Goal: Task Accomplishment & Management: Manage account settings

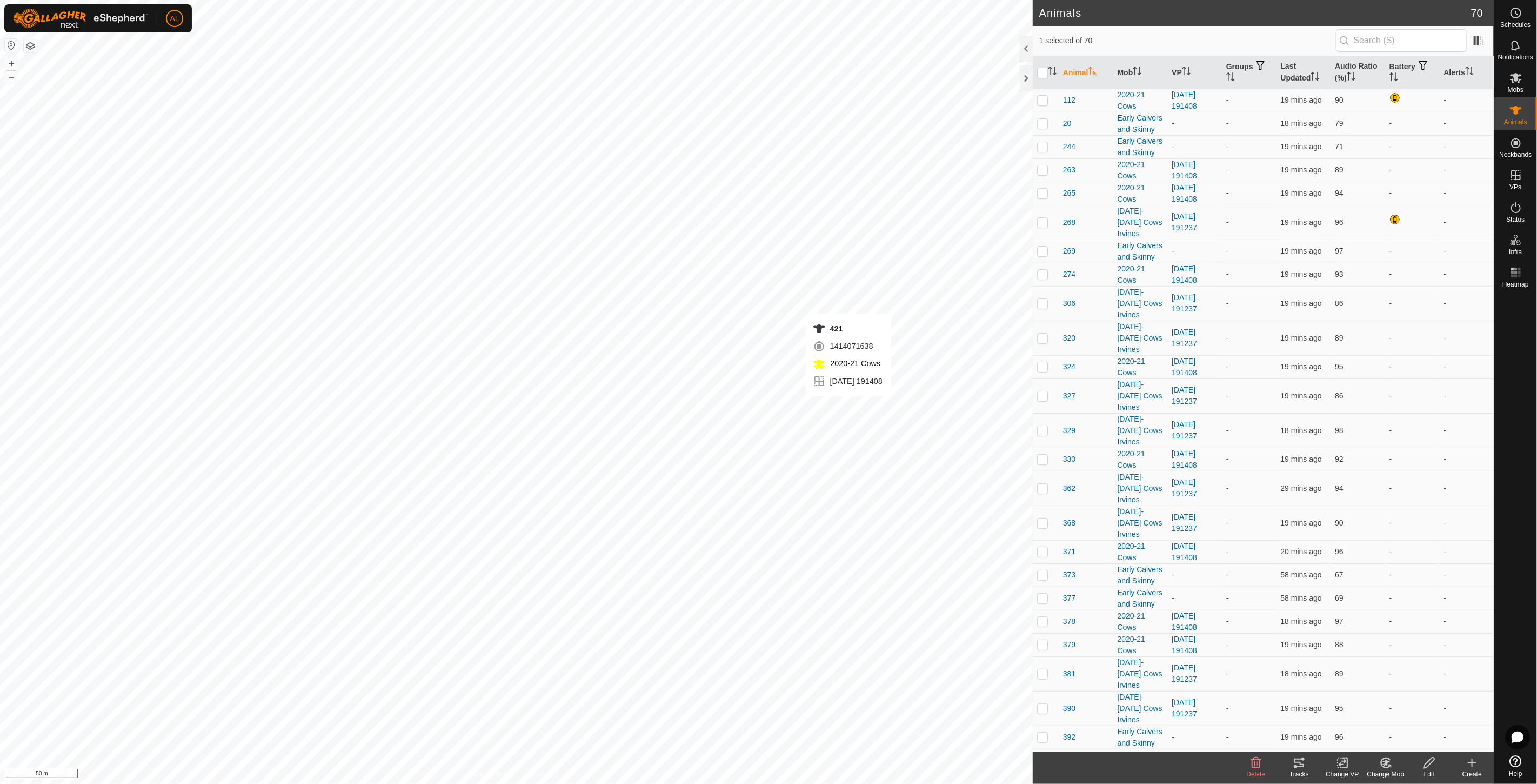
checkbox input "true"
checkbox input "false"
click at [1515, 176] on icon at bounding box center [1516, 175] width 10 height 10
click at [1463, 170] on link "In Rotation" at bounding box center [1447, 174] width 92 height 22
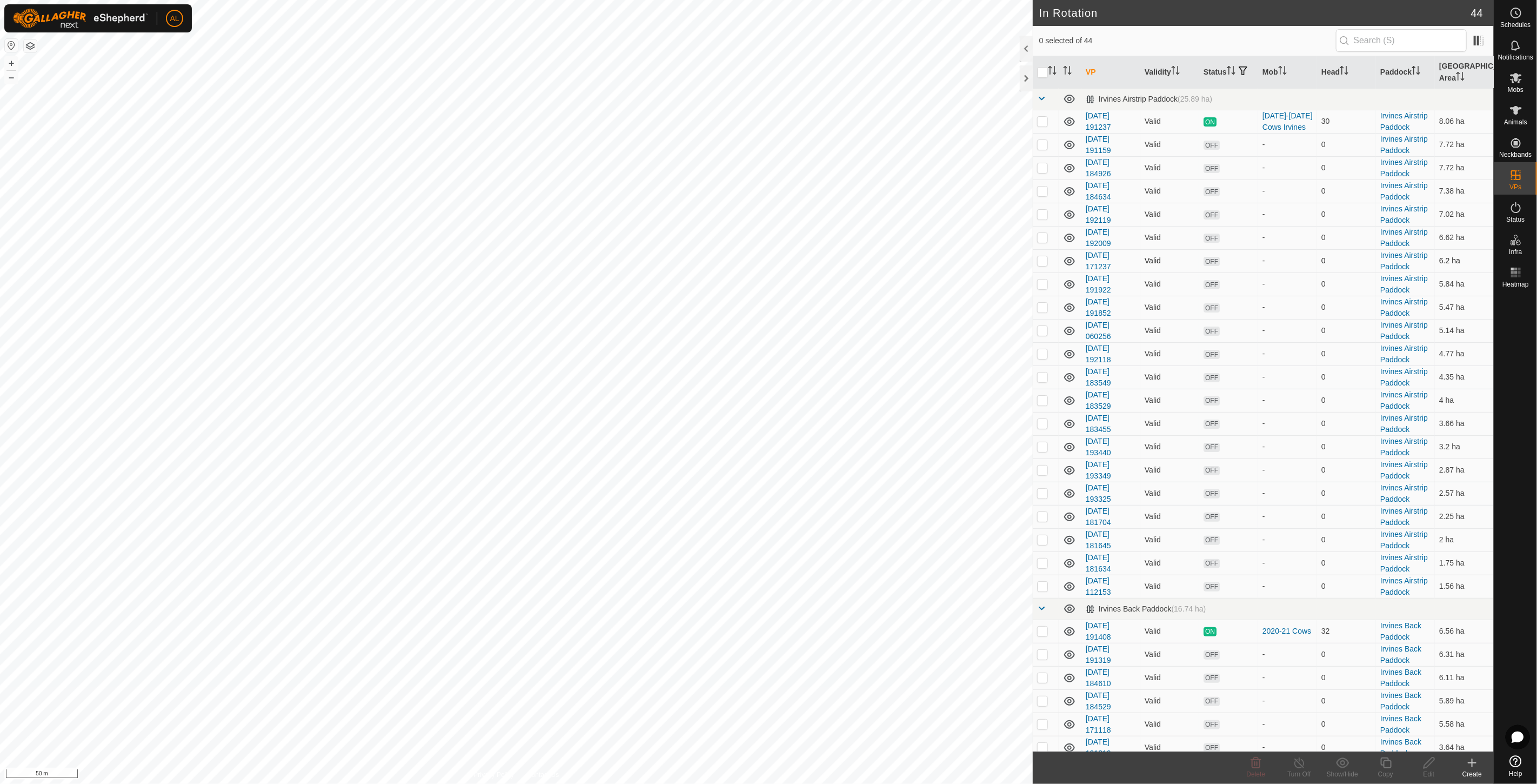
drag, startPoint x: 1105, startPoint y: 192, endPoint x: 1070, endPoint y: 254, distance: 71.2
click at [1124, 251] on tbody "Irvines Airstrip Paddock (25.89 ha) [DATE] 191237 Valid ON [DATE]-[DATE] Cows I…" at bounding box center [1263, 665] width 461 height 1155
click at [1041, 121] on p-checkbox at bounding box center [1042, 121] width 11 height 8
checkbox input "true"
click at [919, 607] on div "In Rotation 44 1 selected of 44 VP Validity Status Mob Head Paddock [GEOGRAPHIC…" at bounding box center [746, 392] width 1493 height 784
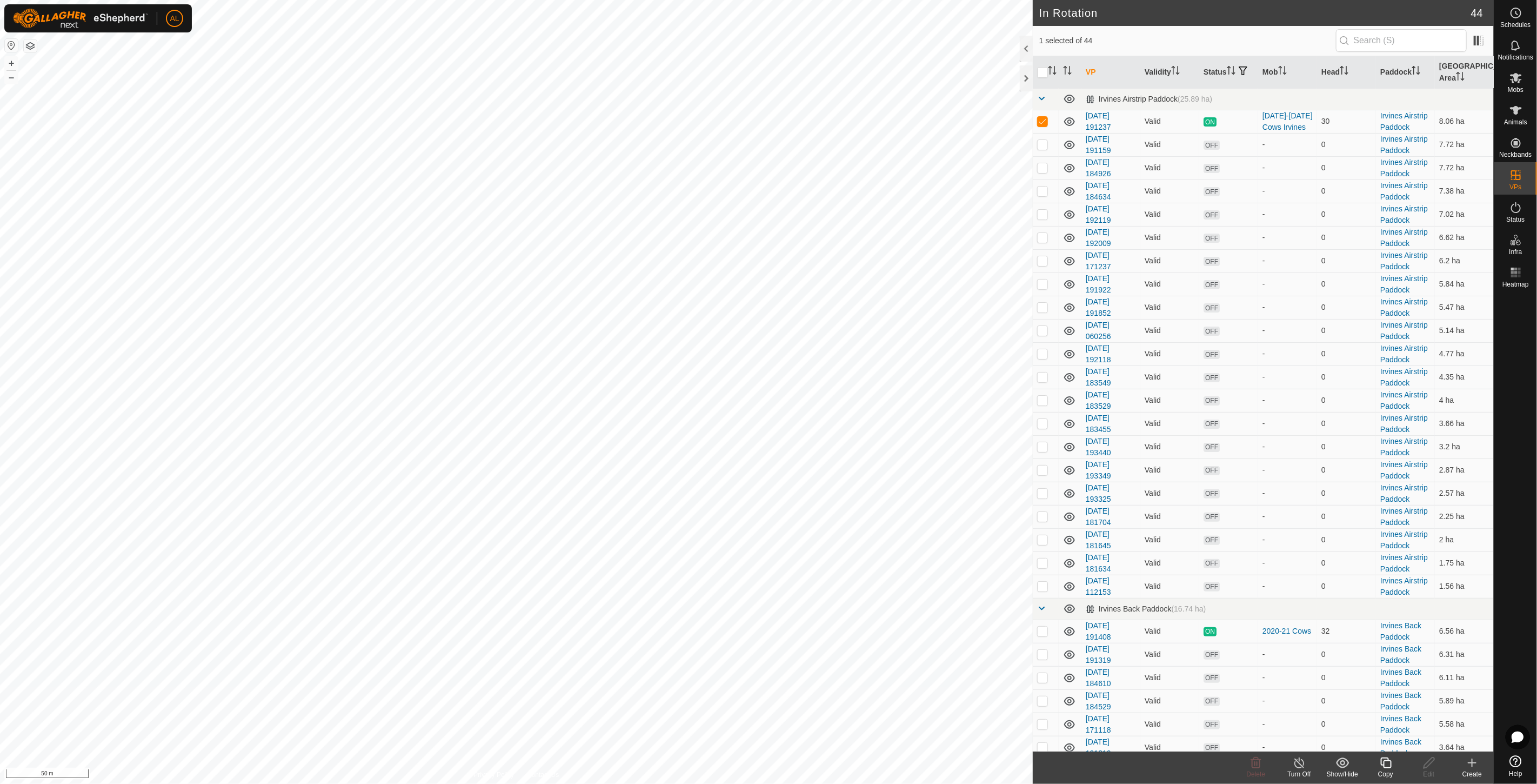
click at [1390, 770] on div "Copy" at bounding box center [1385, 774] width 44 height 10
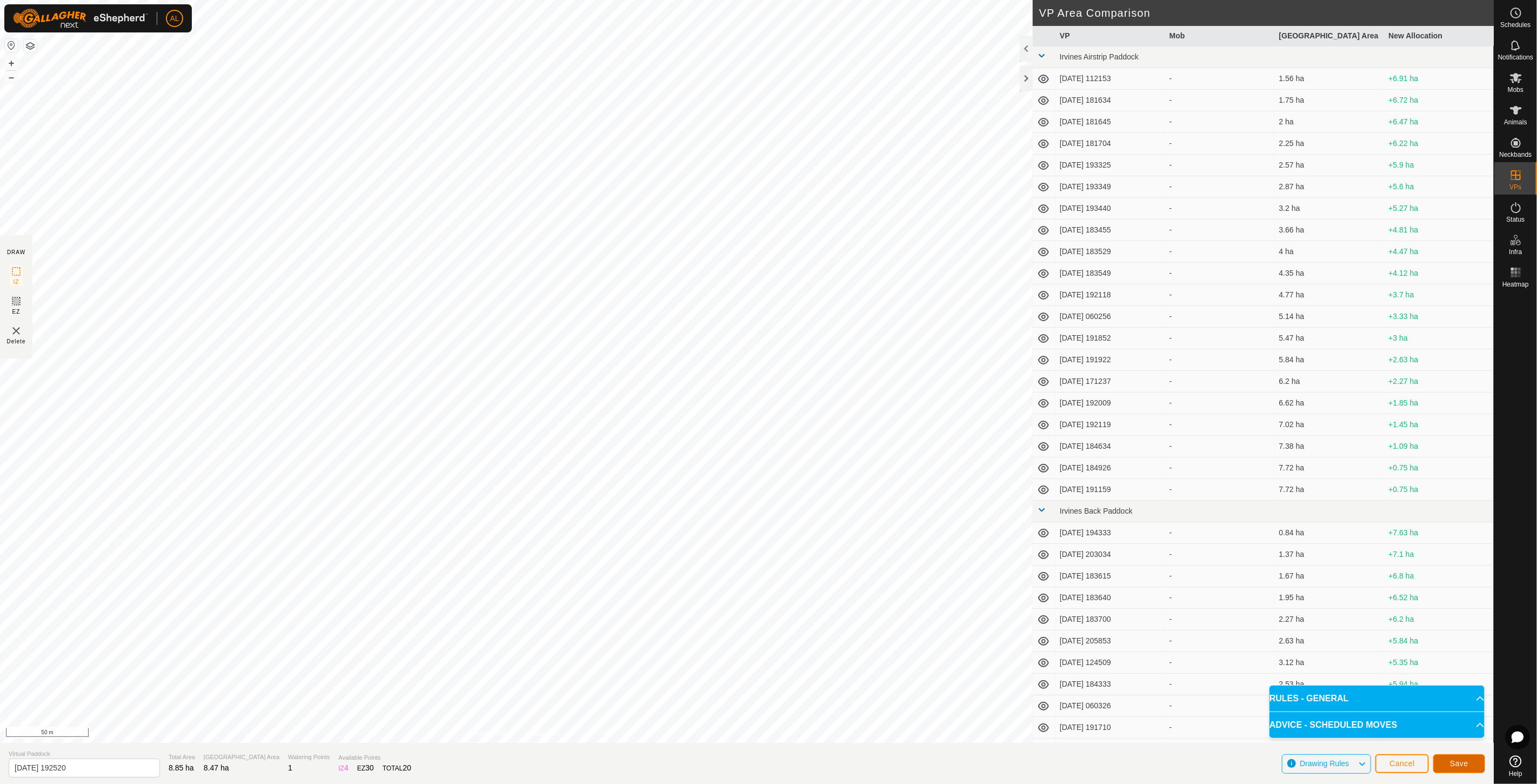
click at [1452, 765] on span "Save" at bounding box center [1459, 763] width 18 height 8
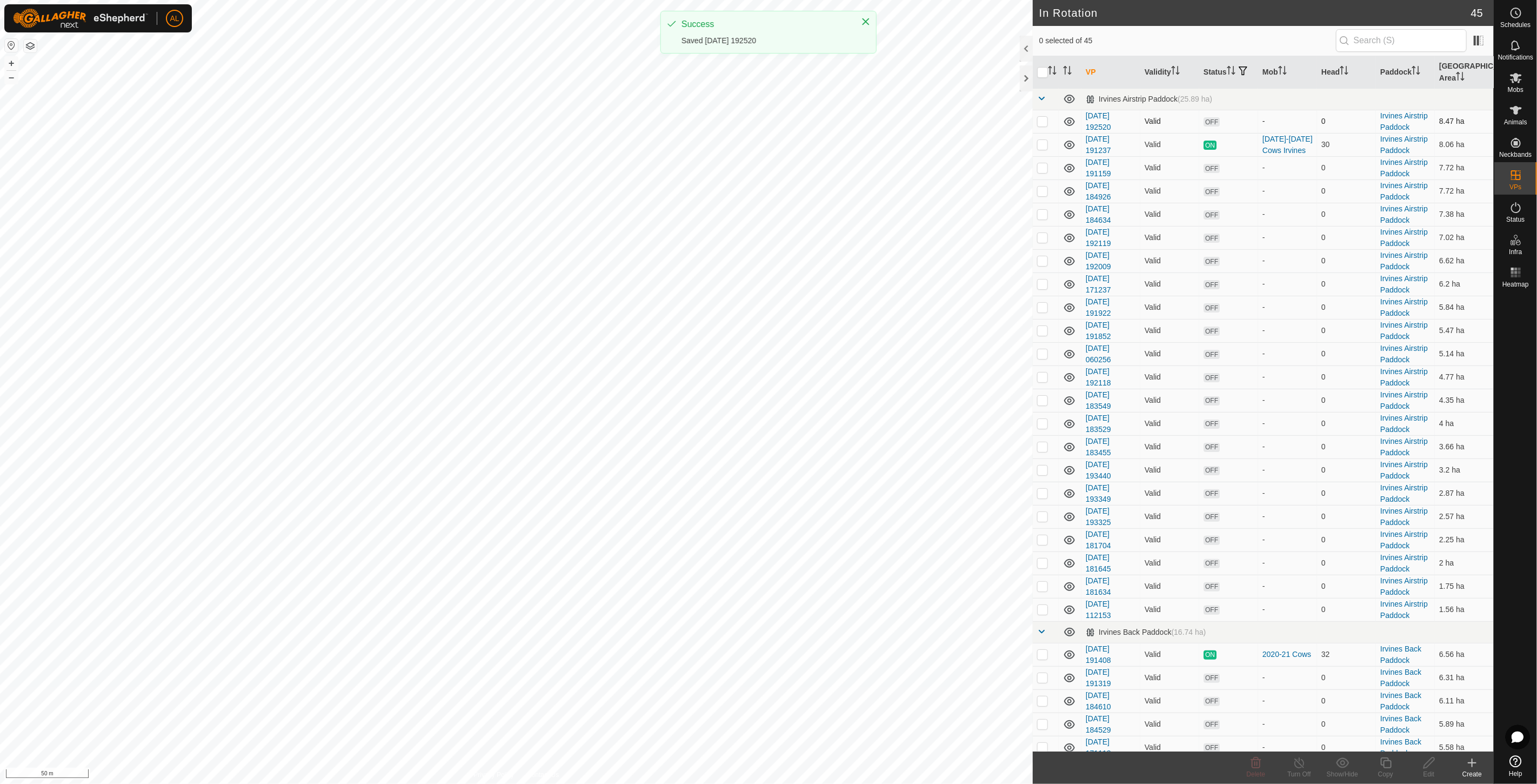
click at [1045, 126] on p-checkbox at bounding box center [1042, 121] width 11 height 8
checkbox input "true"
click at [1382, 758] on icon at bounding box center [1386, 762] width 13 height 13
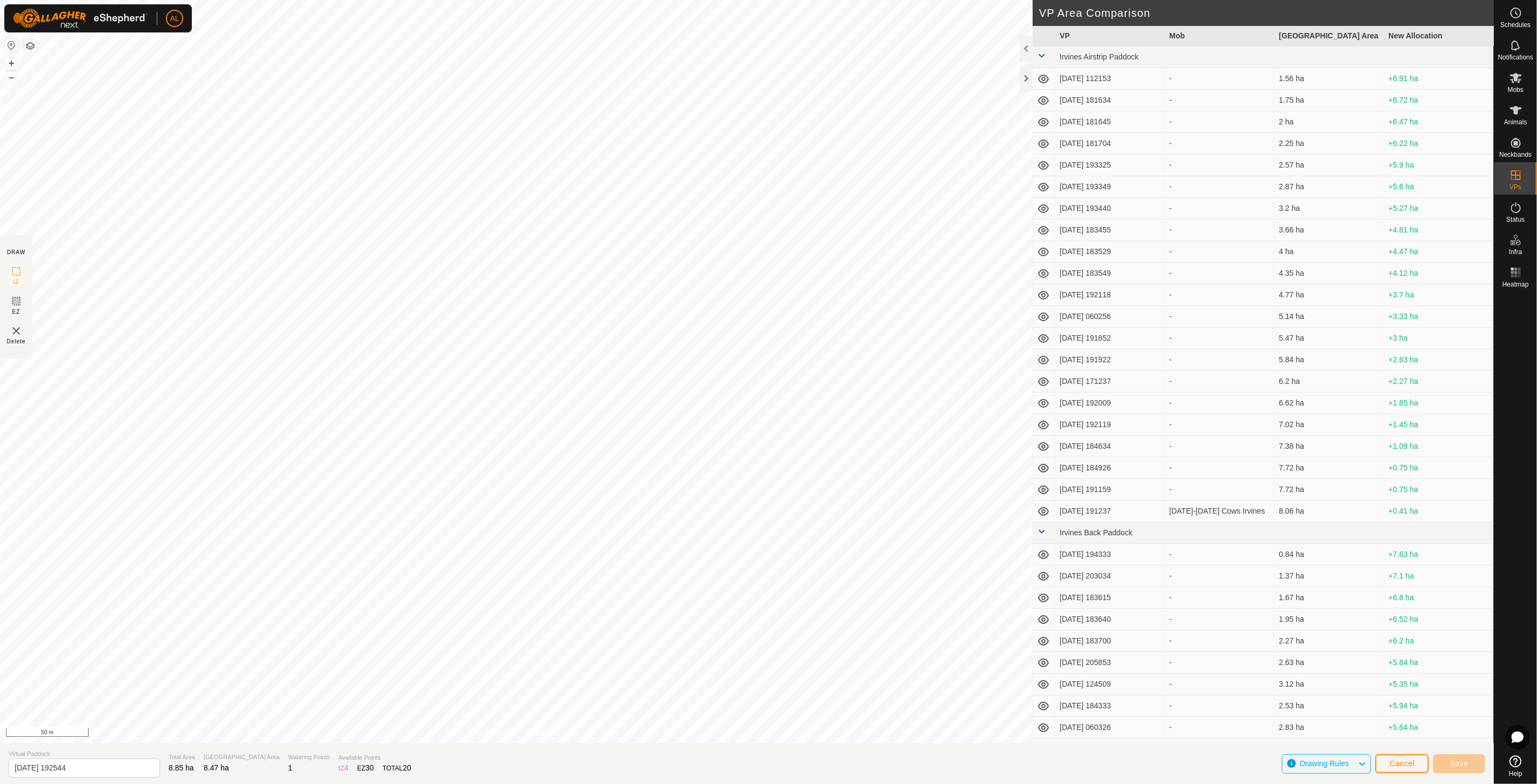
type input "[DATE] 192546"
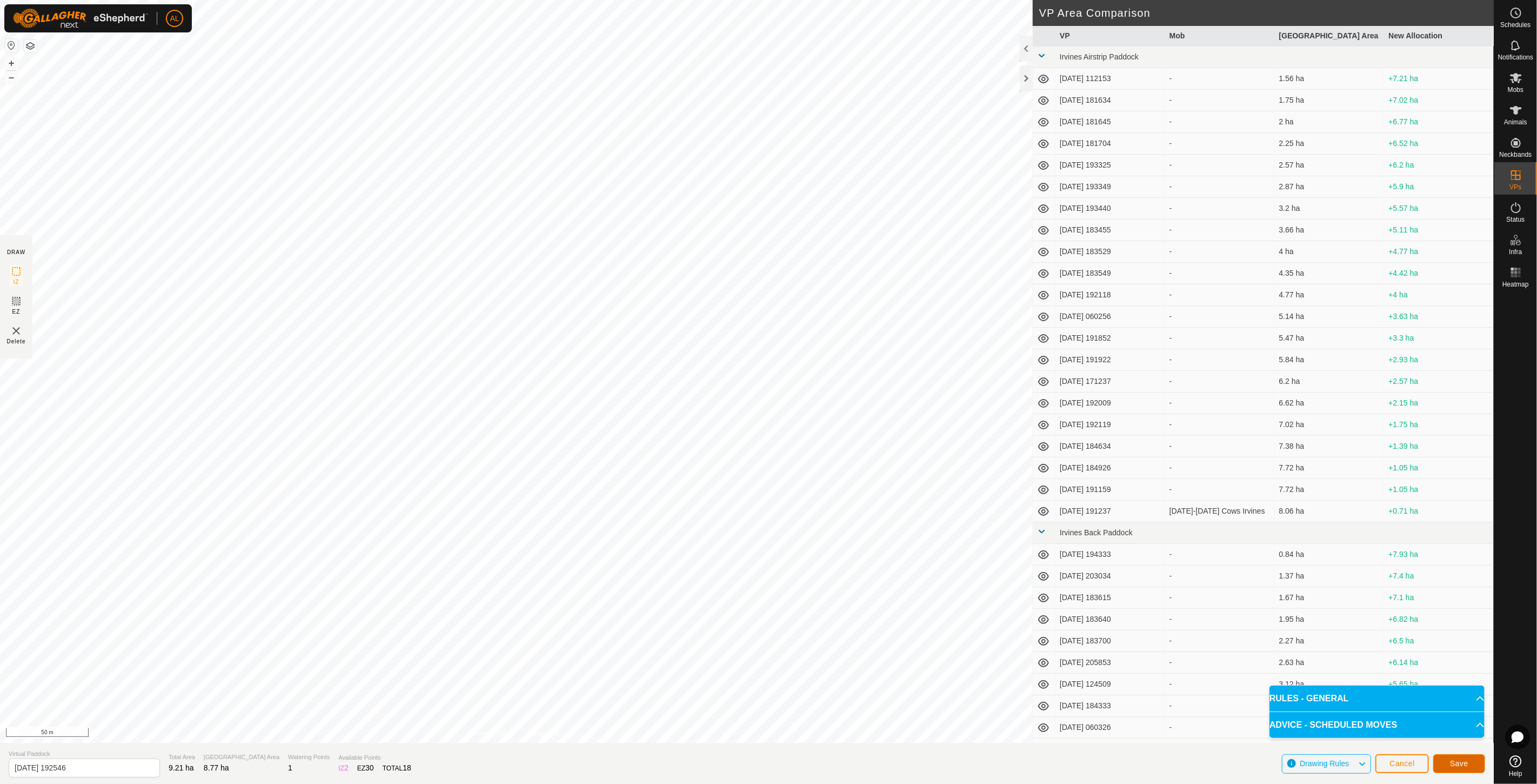
click at [1470, 759] on button "Save" at bounding box center [1459, 763] width 52 height 19
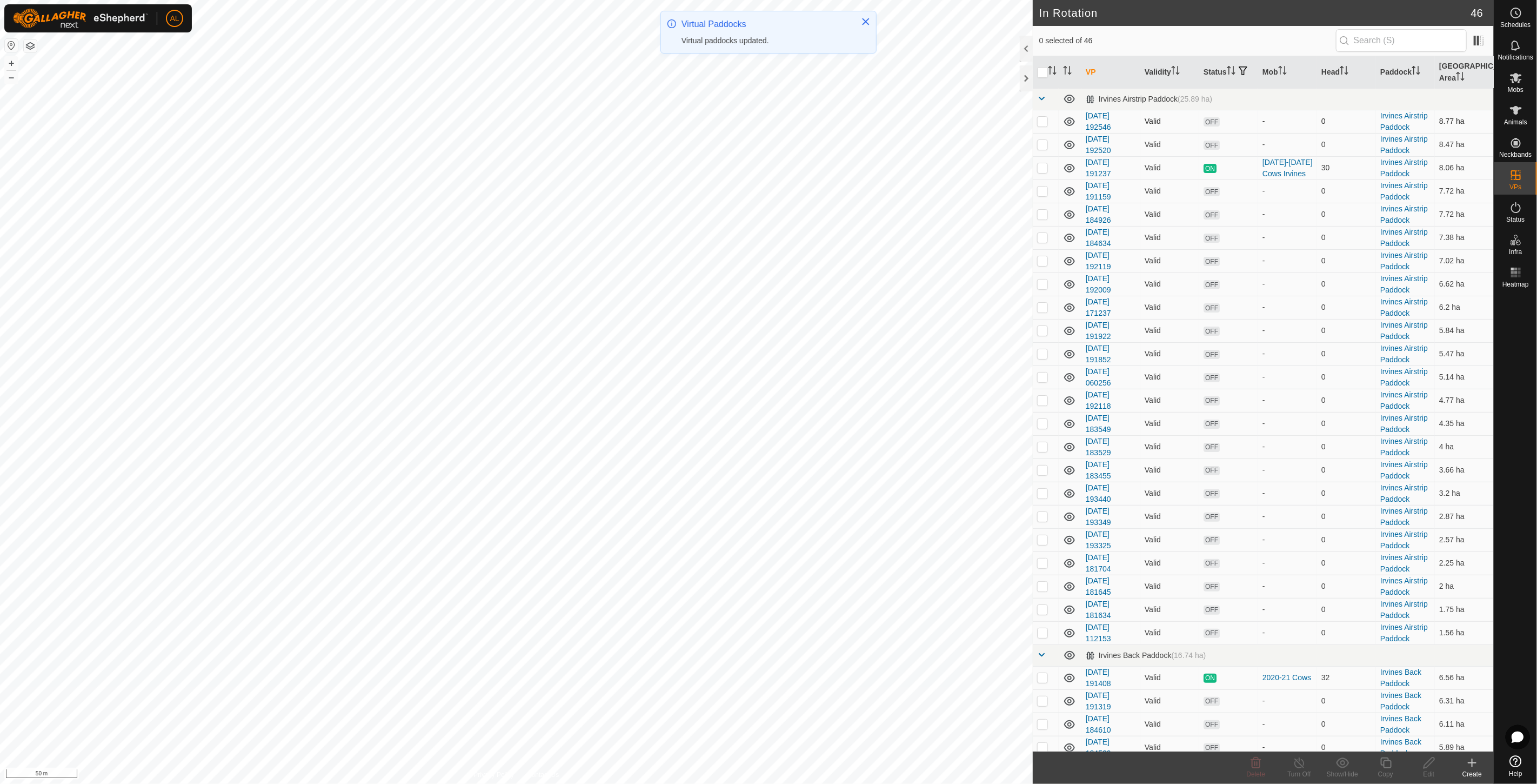
click at [1043, 120] on p-checkbox at bounding box center [1042, 121] width 11 height 8
checkbox input "true"
click at [1380, 766] on icon at bounding box center [1386, 762] width 13 height 13
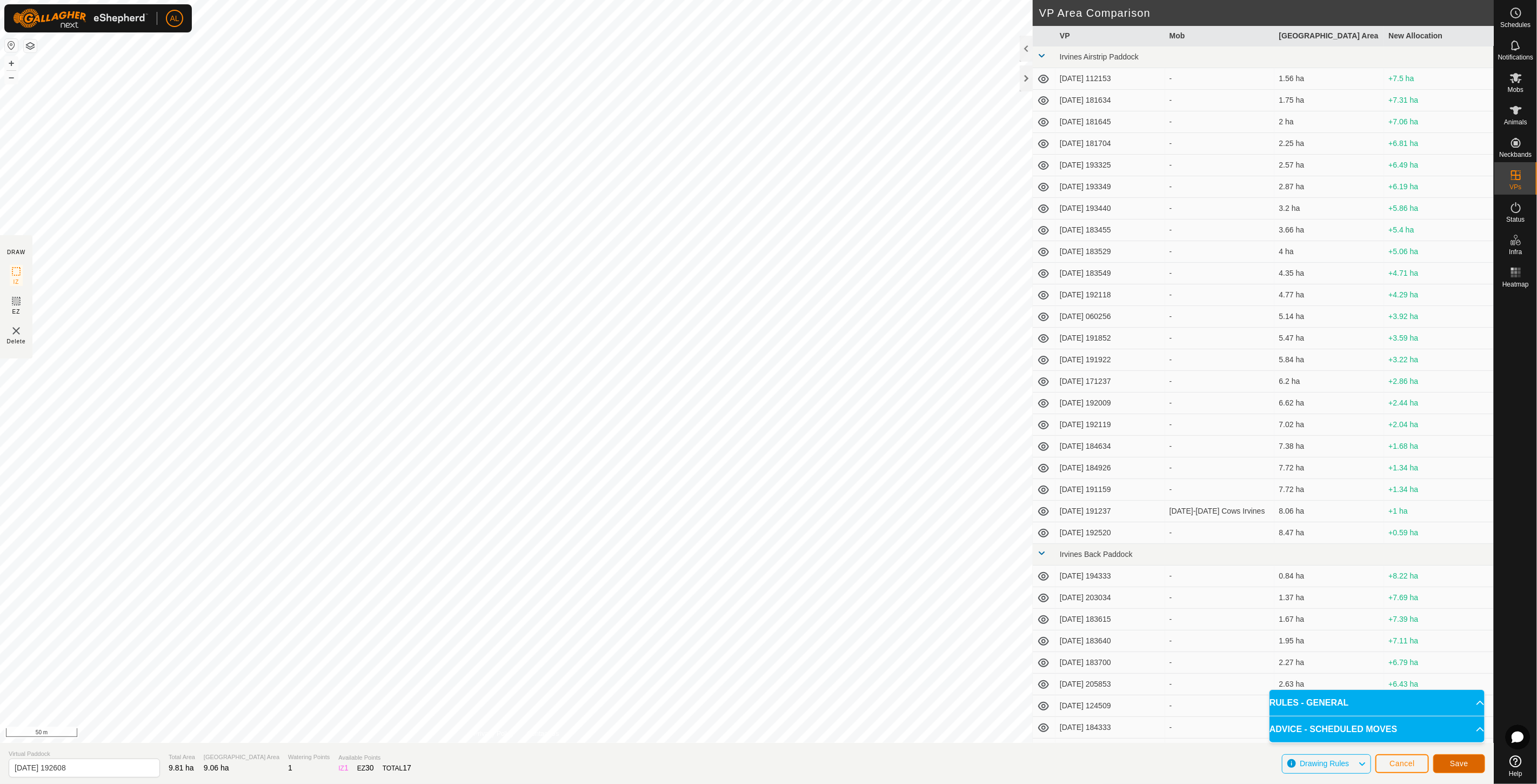
click at [1448, 759] on button "Save" at bounding box center [1459, 763] width 52 height 19
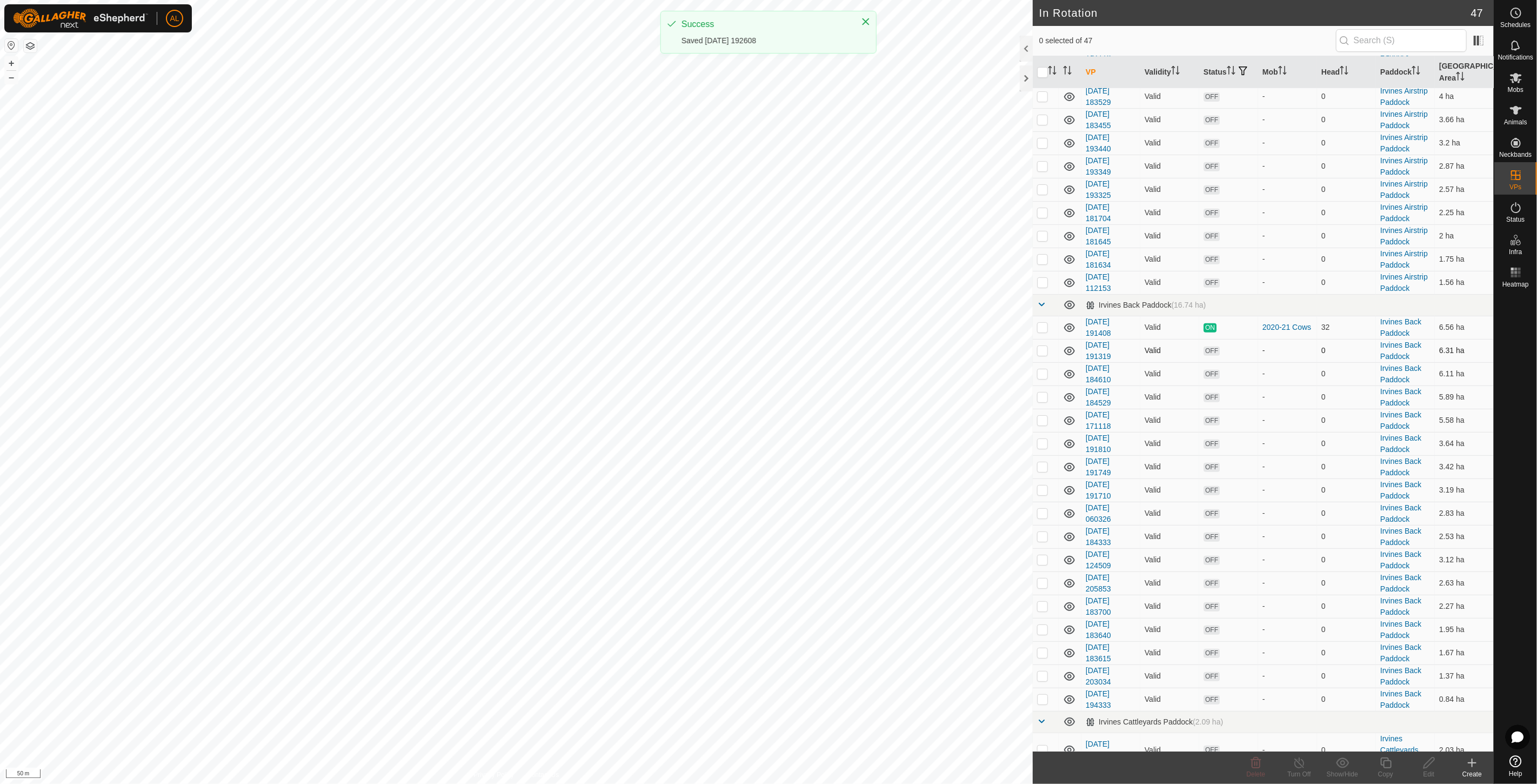
scroll to position [565, 0]
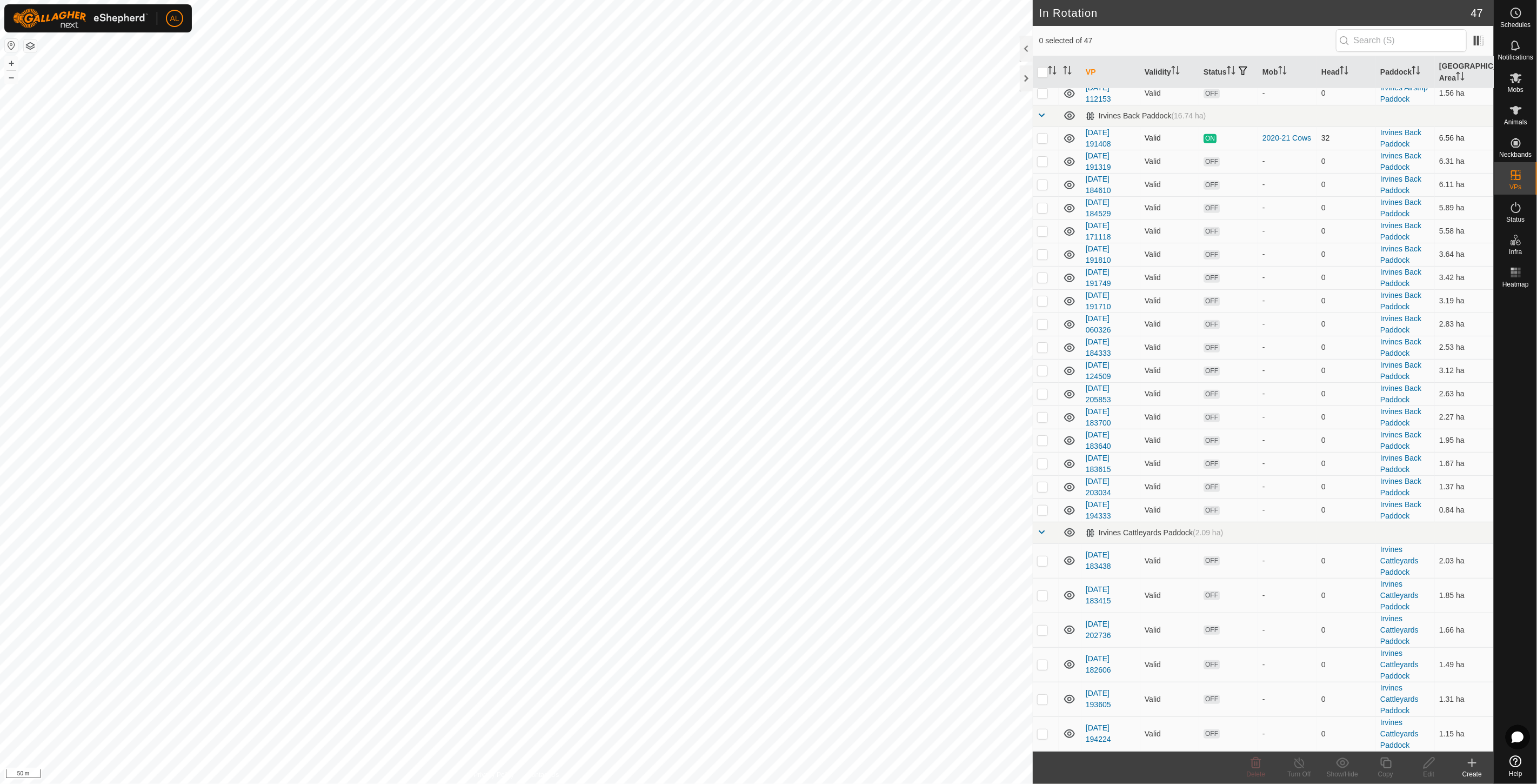
click at [1044, 137] on p-checkbox at bounding box center [1042, 137] width 11 height 8
checkbox input "true"
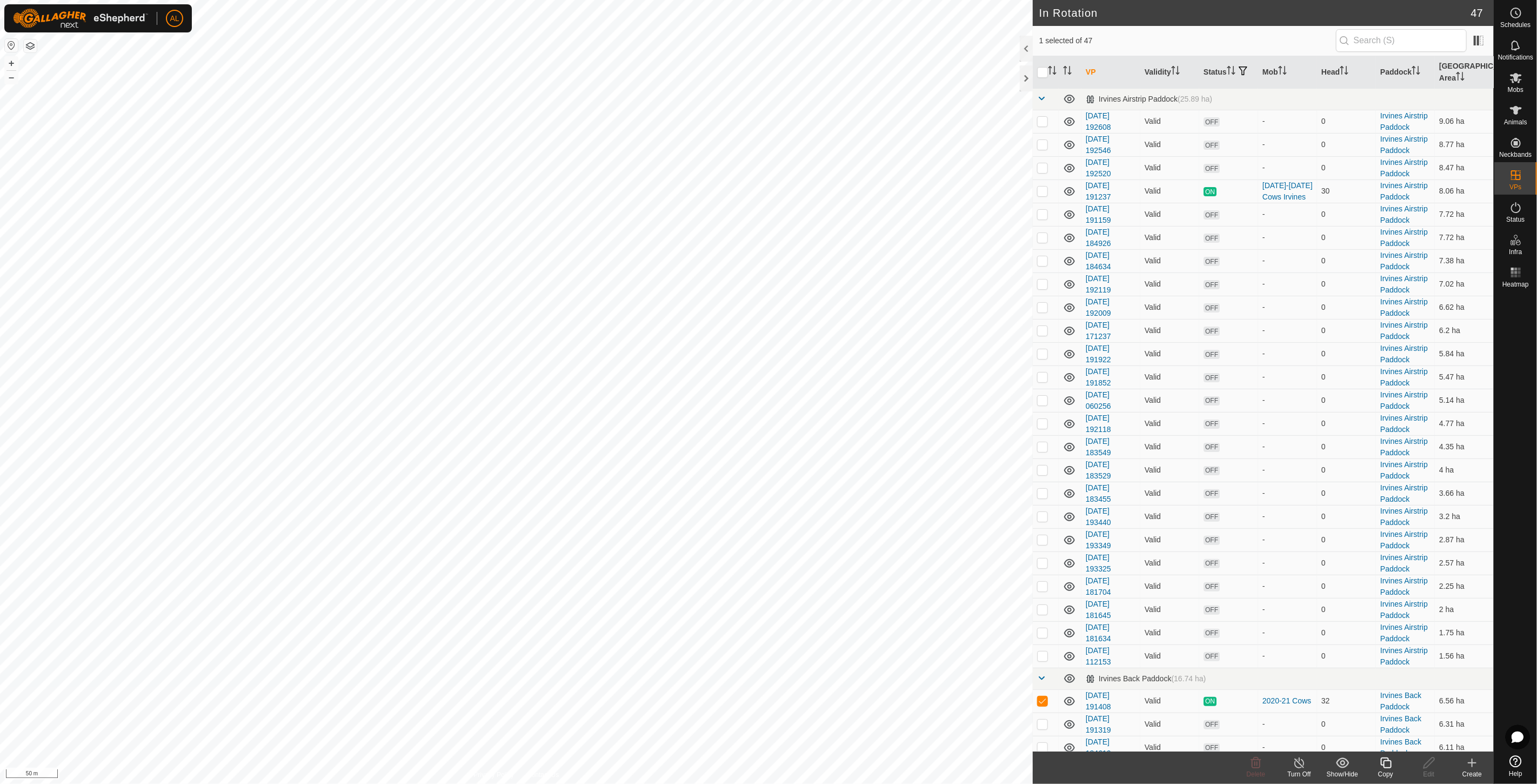
click at [1380, 757] on icon at bounding box center [1386, 762] width 13 height 13
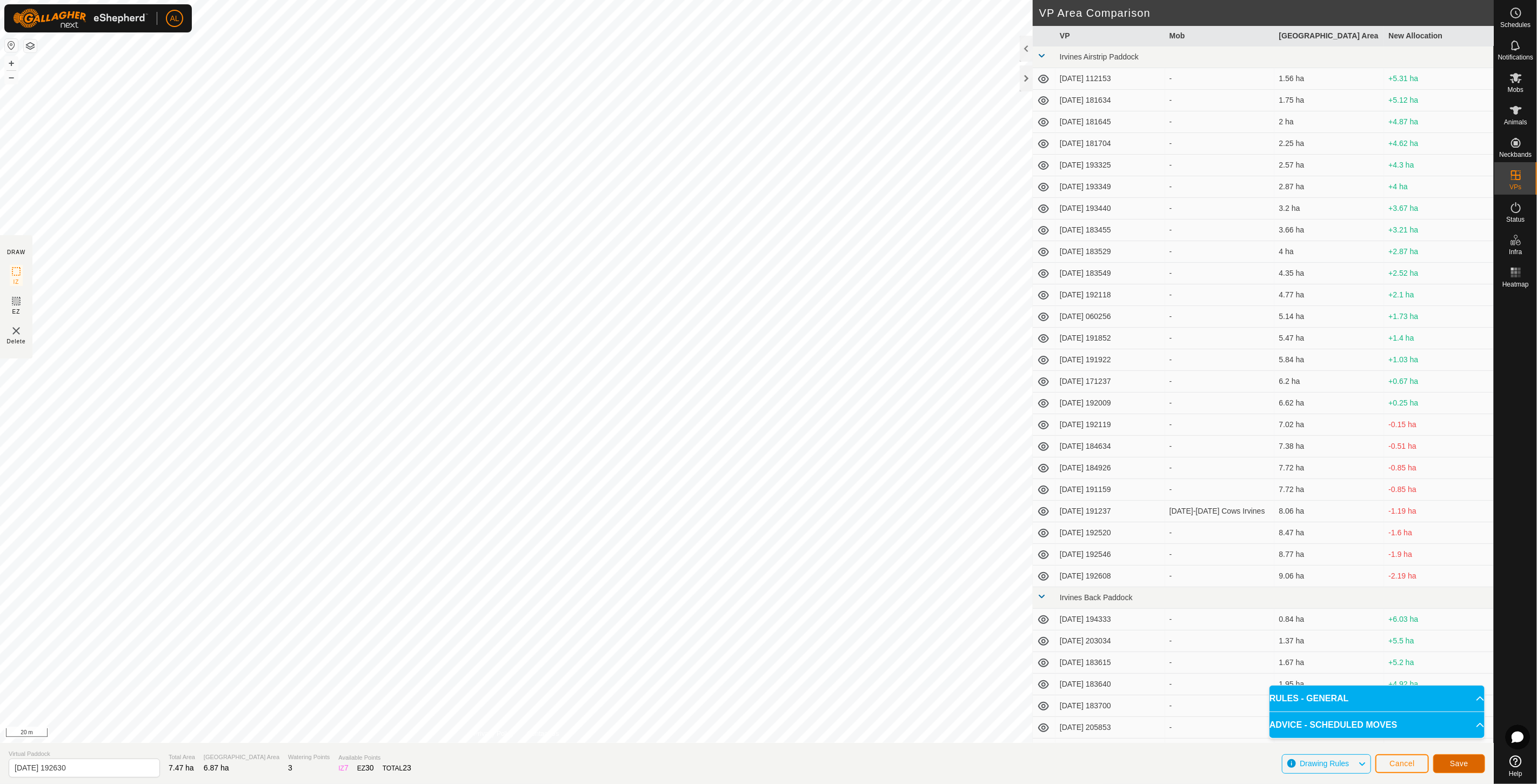
click at [1448, 765] on button "Save" at bounding box center [1459, 763] width 52 height 19
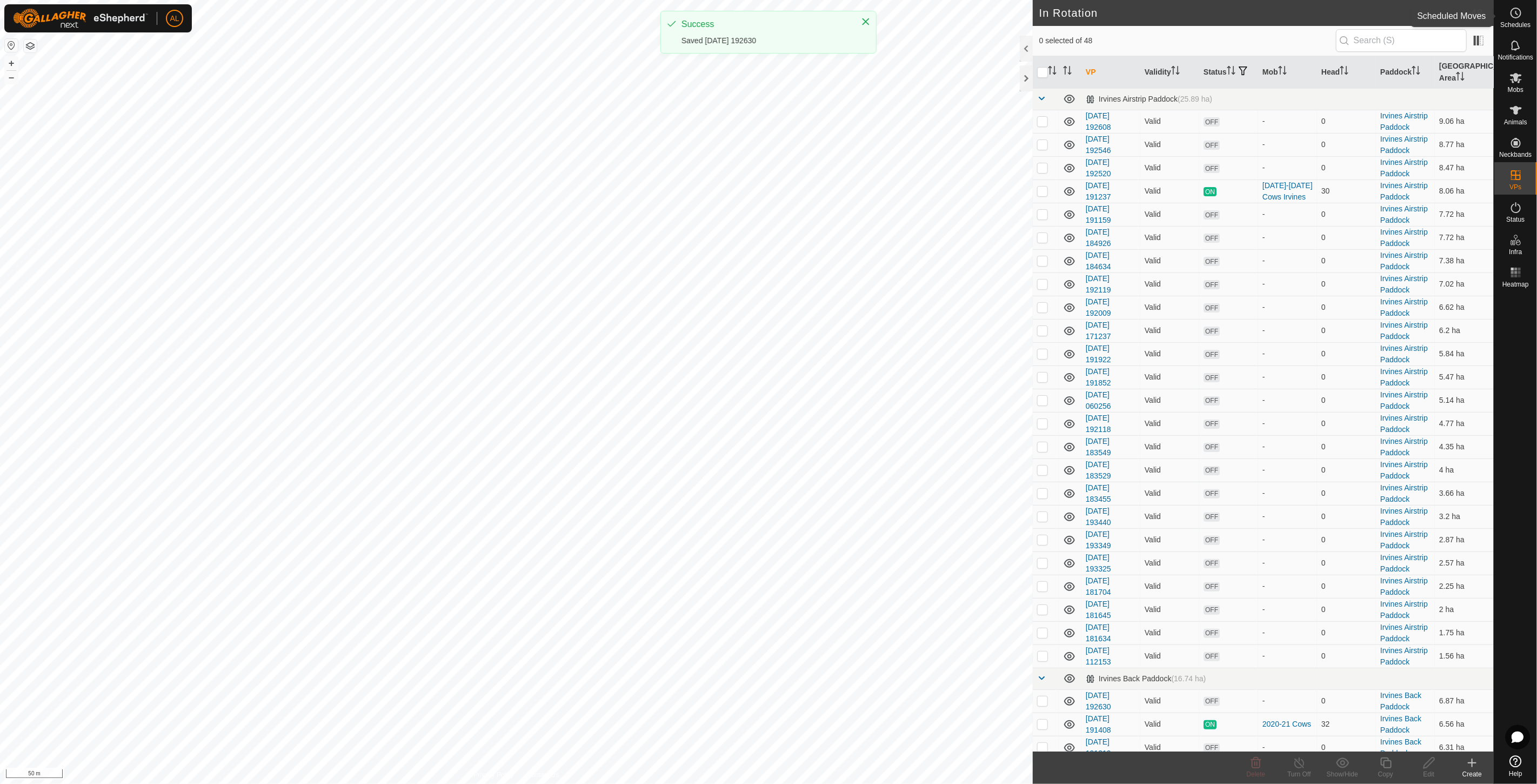
click at [1519, 22] on span "Schedules" at bounding box center [1515, 25] width 30 height 7
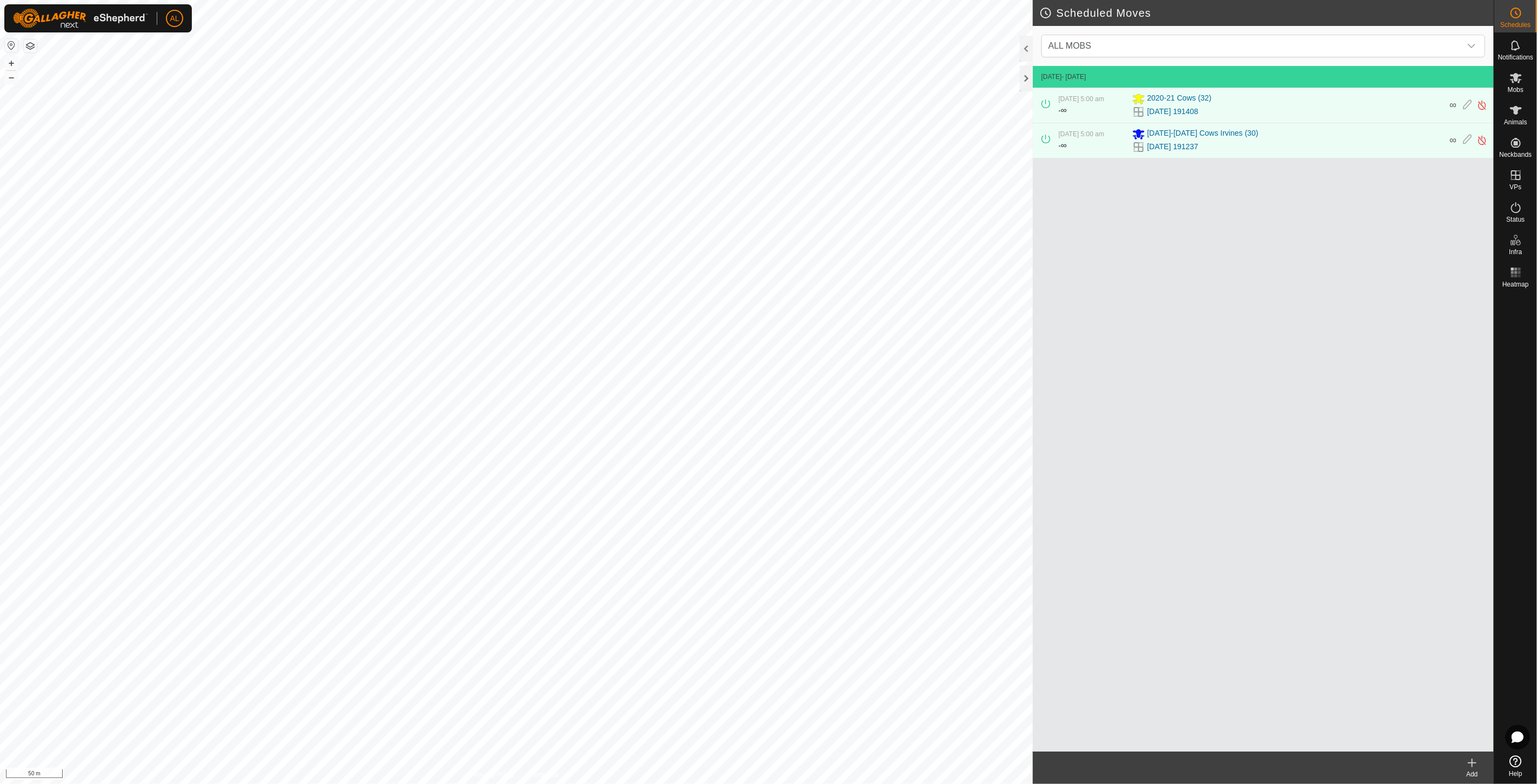
click at [1471, 762] on icon at bounding box center [1472, 762] width 8 height 0
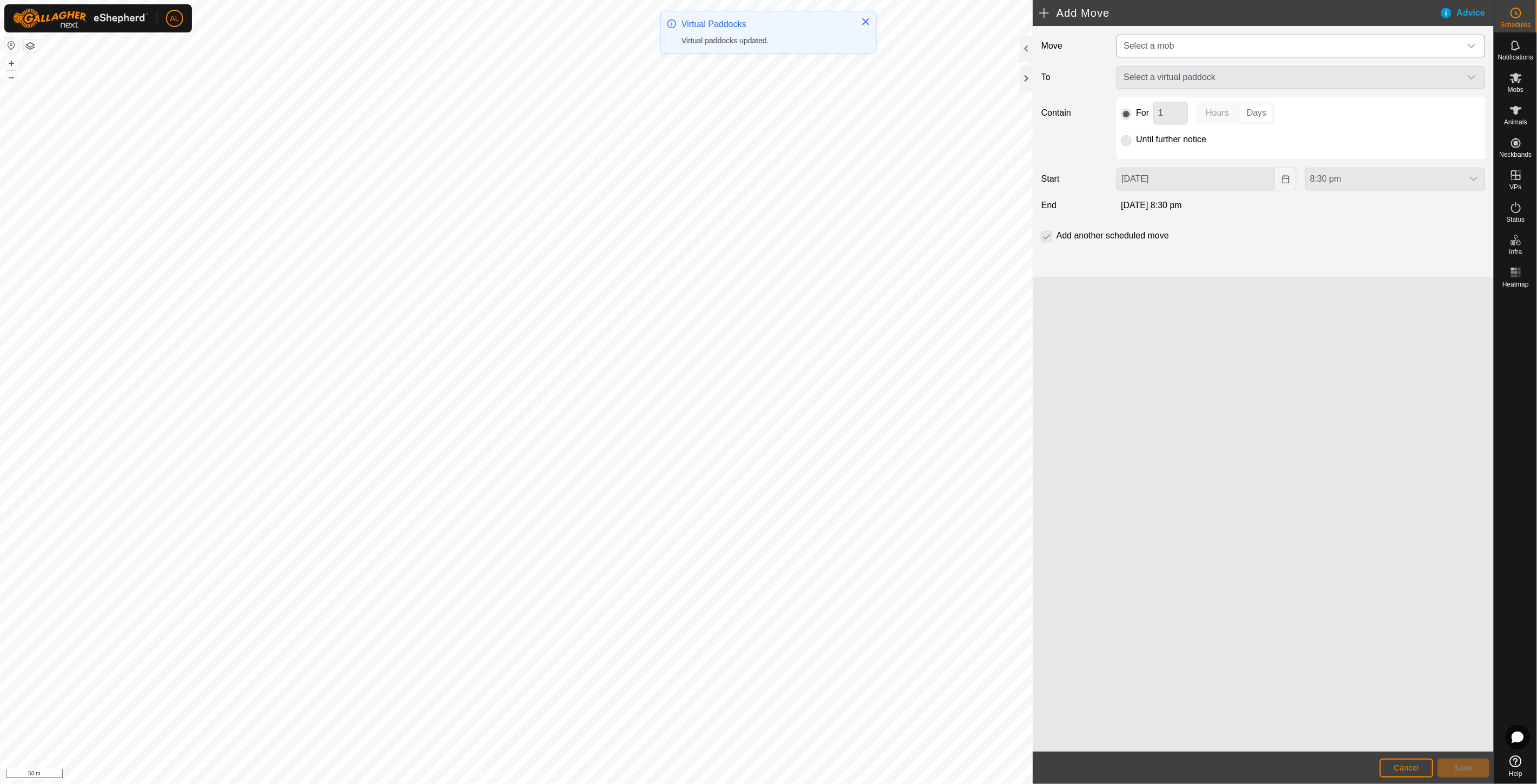
click at [1202, 48] on span "Select a mob" at bounding box center [1290, 46] width 342 height 22
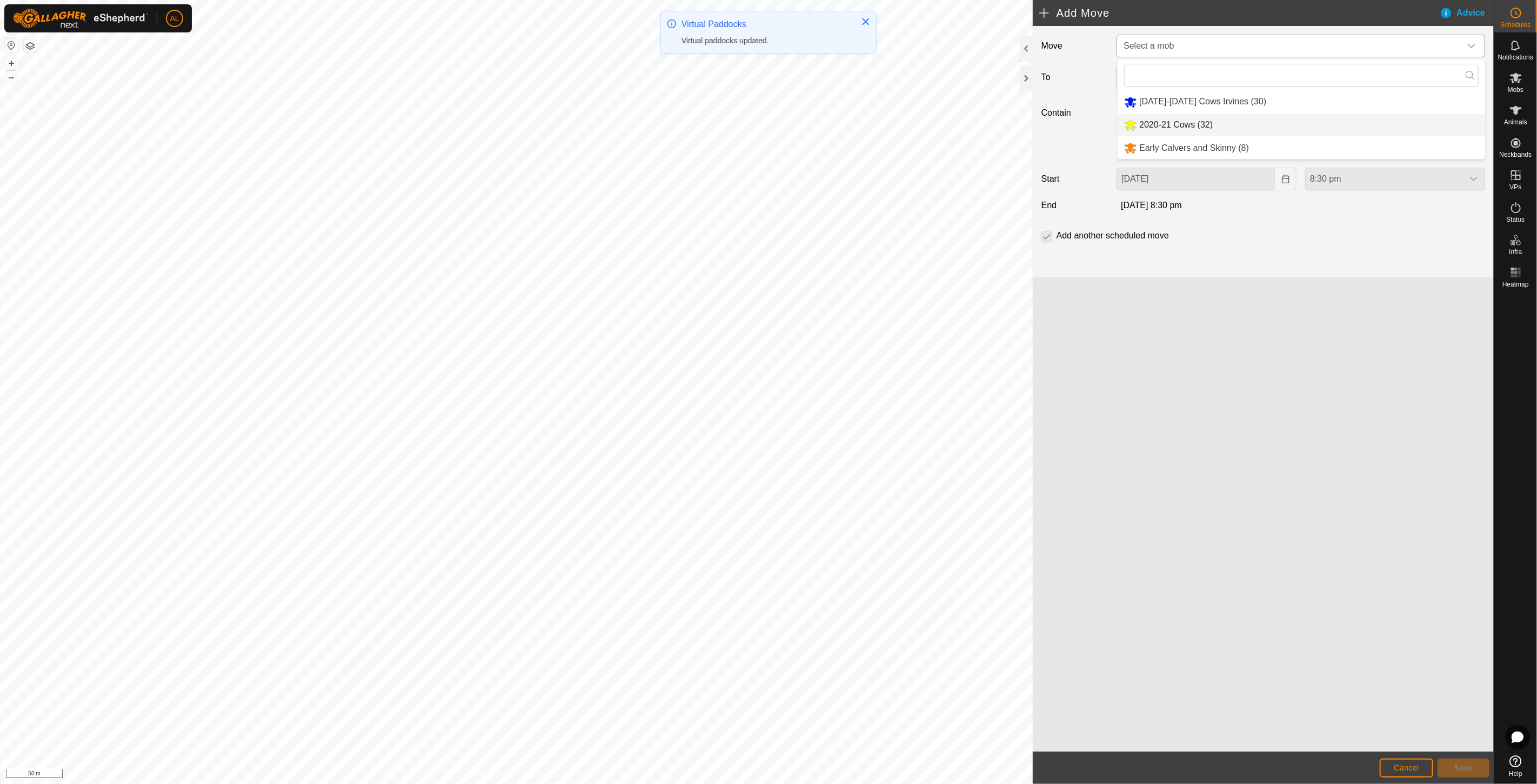
click at [1165, 128] on li "2020-21 Cows (32)" at bounding box center [1301, 125] width 368 height 22
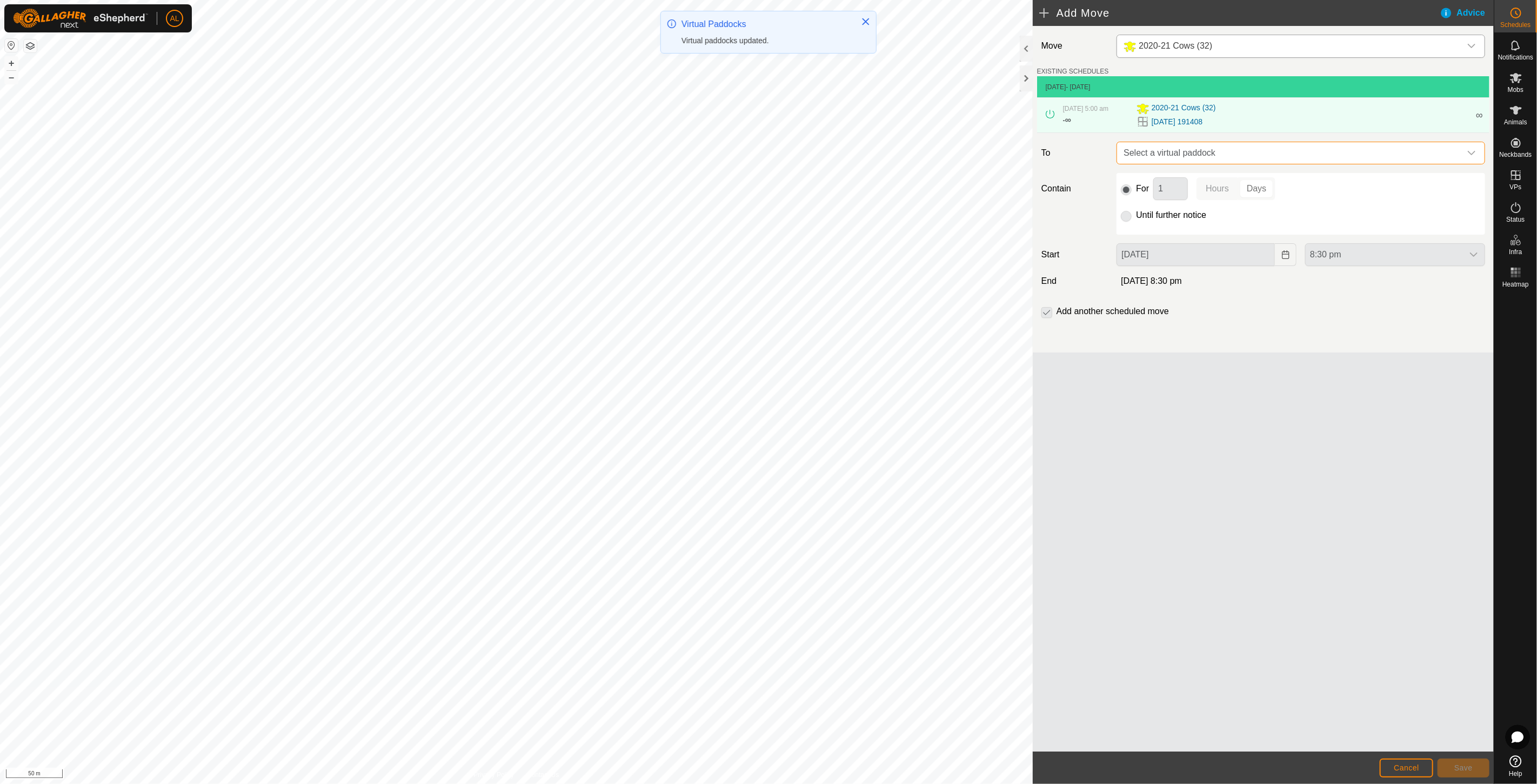
click at [1189, 150] on span "Select a virtual paddock" at bounding box center [1290, 153] width 342 height 22
click at [1153, 247] on li "[DATE] 192630 6.87 ha" at bounding box center [1301, 247] width 354 height 16
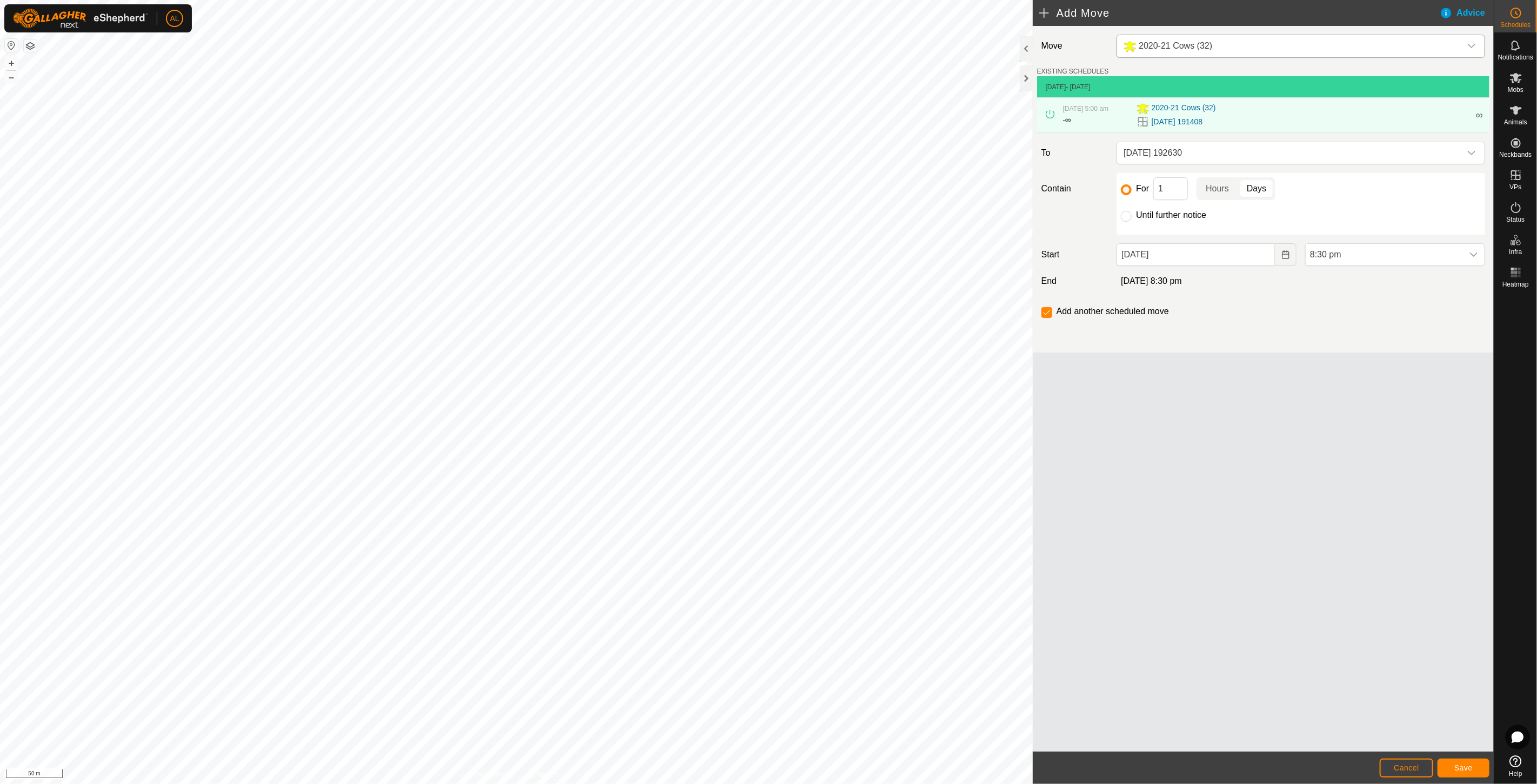
click at [1185, 214] on label "Until further notice" at bounding box center [1171, 215] width 70 height 8
click at [1132, 214] on input "Until further notice" at bounding box center [1126, 216] width 11 height 11
radio input "true"
checkbox input "false"
click at [1287, 255] on icon "Choose Date" at bounding box center [1286, 255] width 8 height 8
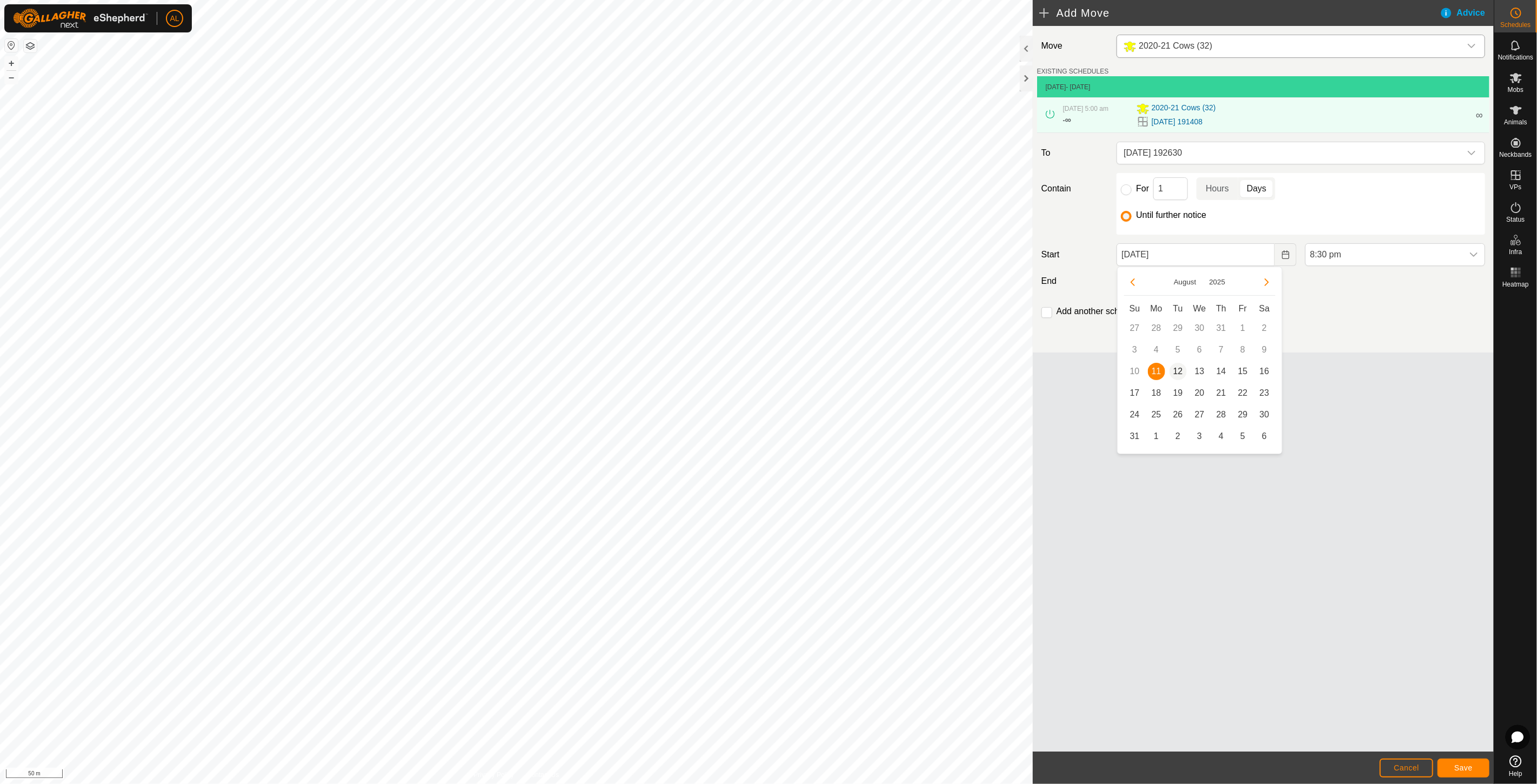
click at [1180, 374] on span "12" at bounding box center [1178, 371] width 18 height 18
type input "[DATE]"
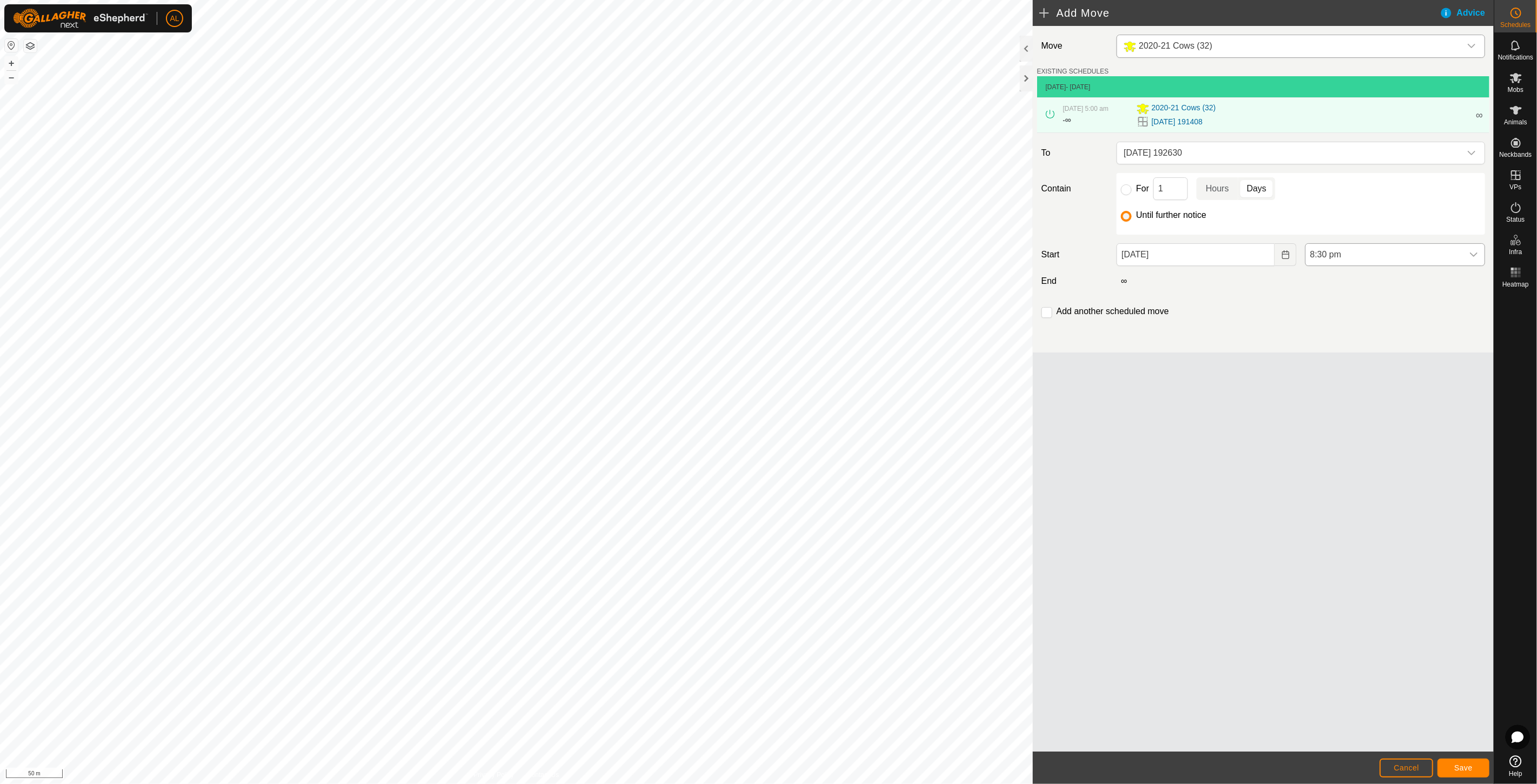
click at [1373, 256] on span "8:30 pm" at bounding box center [1385, 255] width 157 height 22
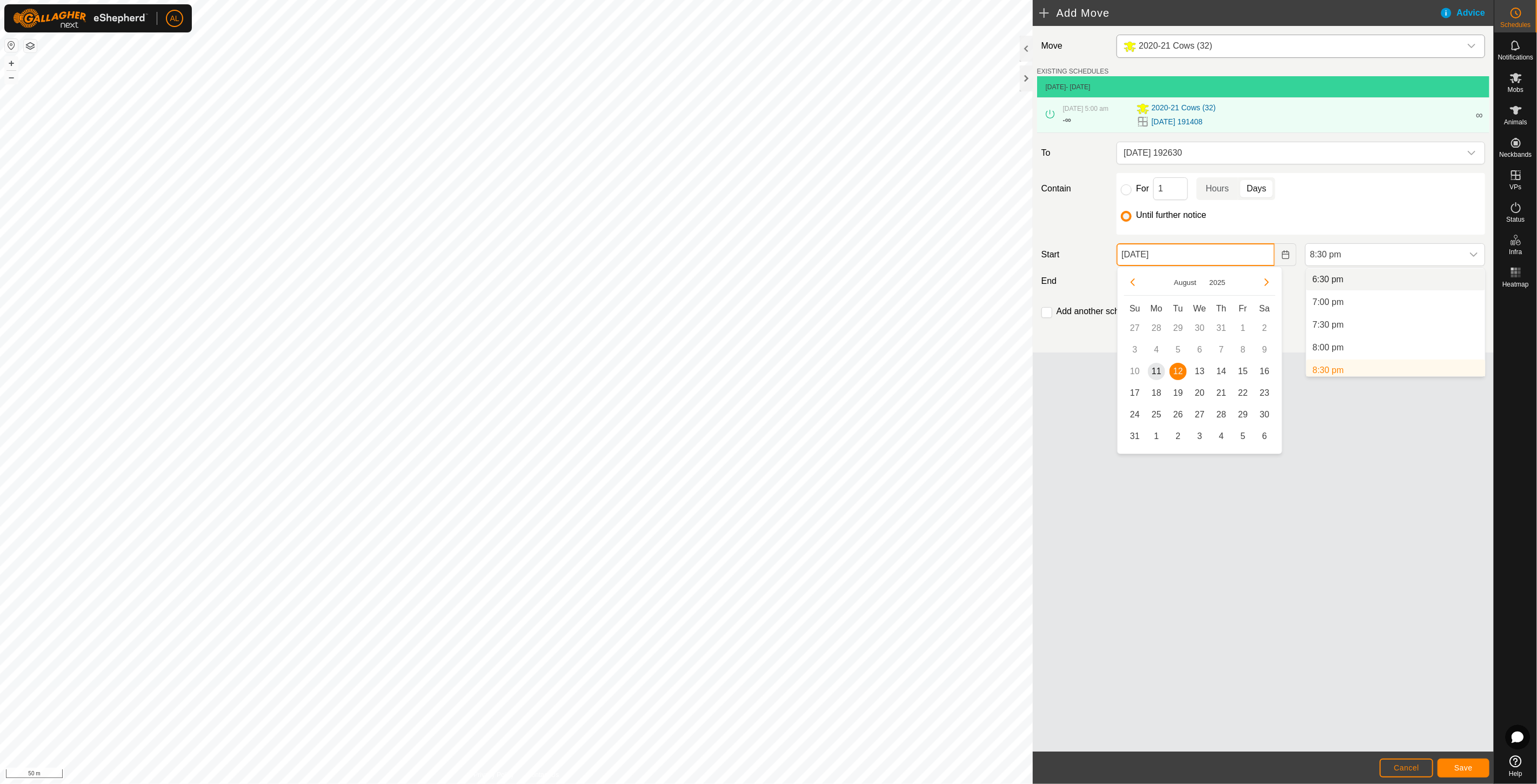
click at [1225, 258] on input "[DATE]" at bounding box center [1195, 254] width 158 height 23
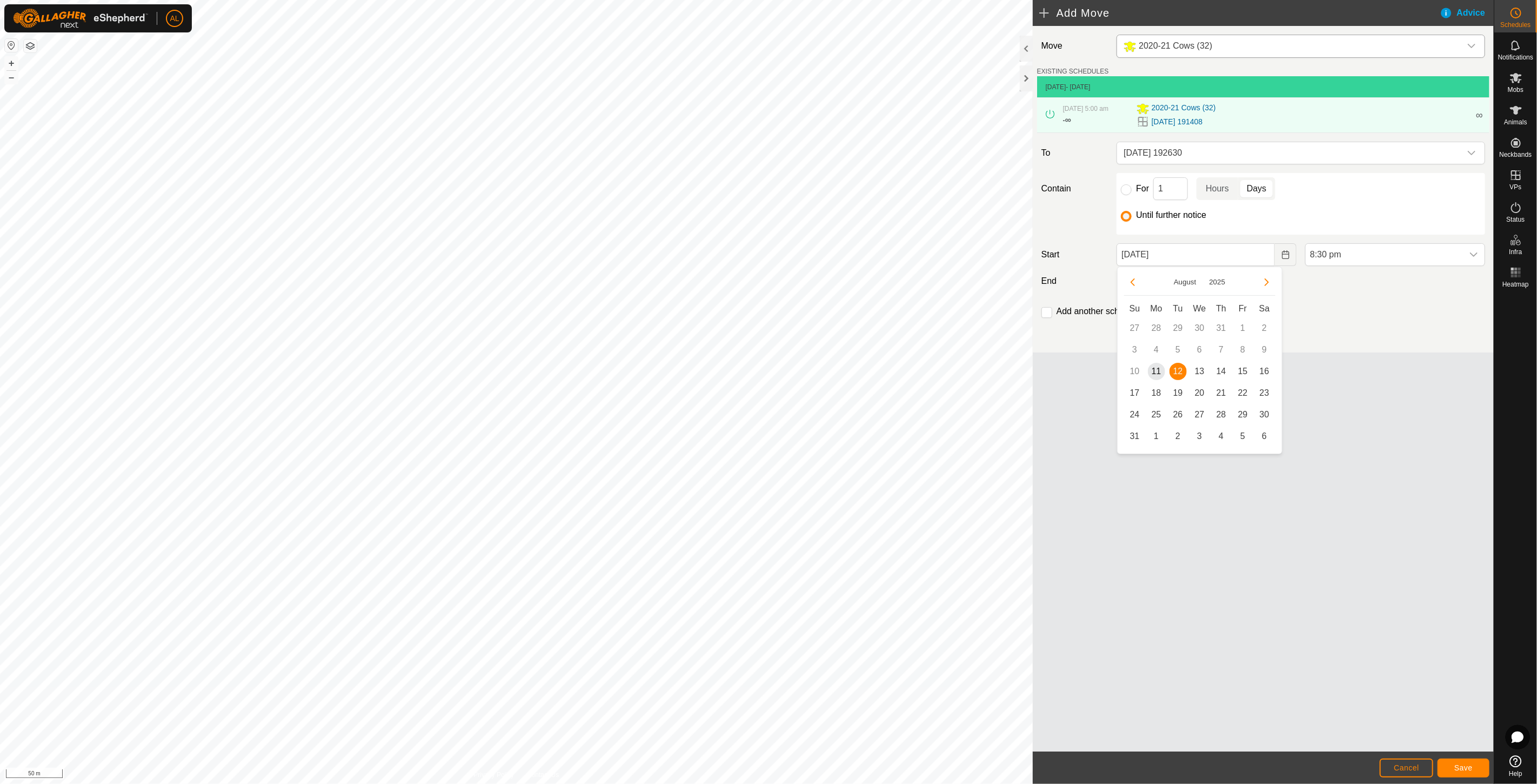
click at [1180, 369] on span "12" at bounding box center [1178, 371] width 18 height 18
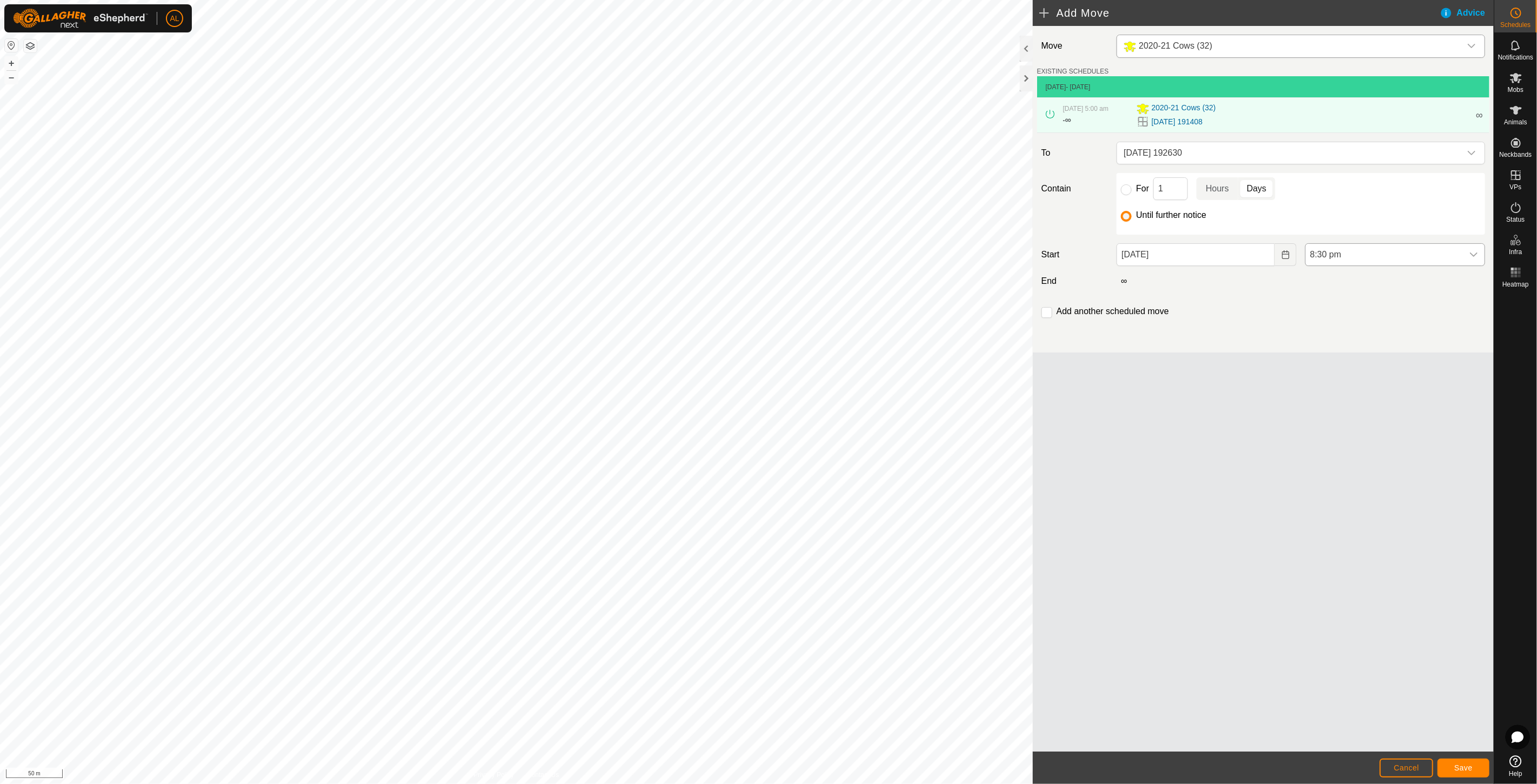
click at [1346, 256] on span "8:30 pm" at bounding box center [1385, 255] width 157 height 22
click at [1343, 324] on li "5:00 am" at bounding box center [1395, 327] width 179 height 22
click at [1467, 770] on span "Save" at bounding box center [1463, 767] width 18 height 8
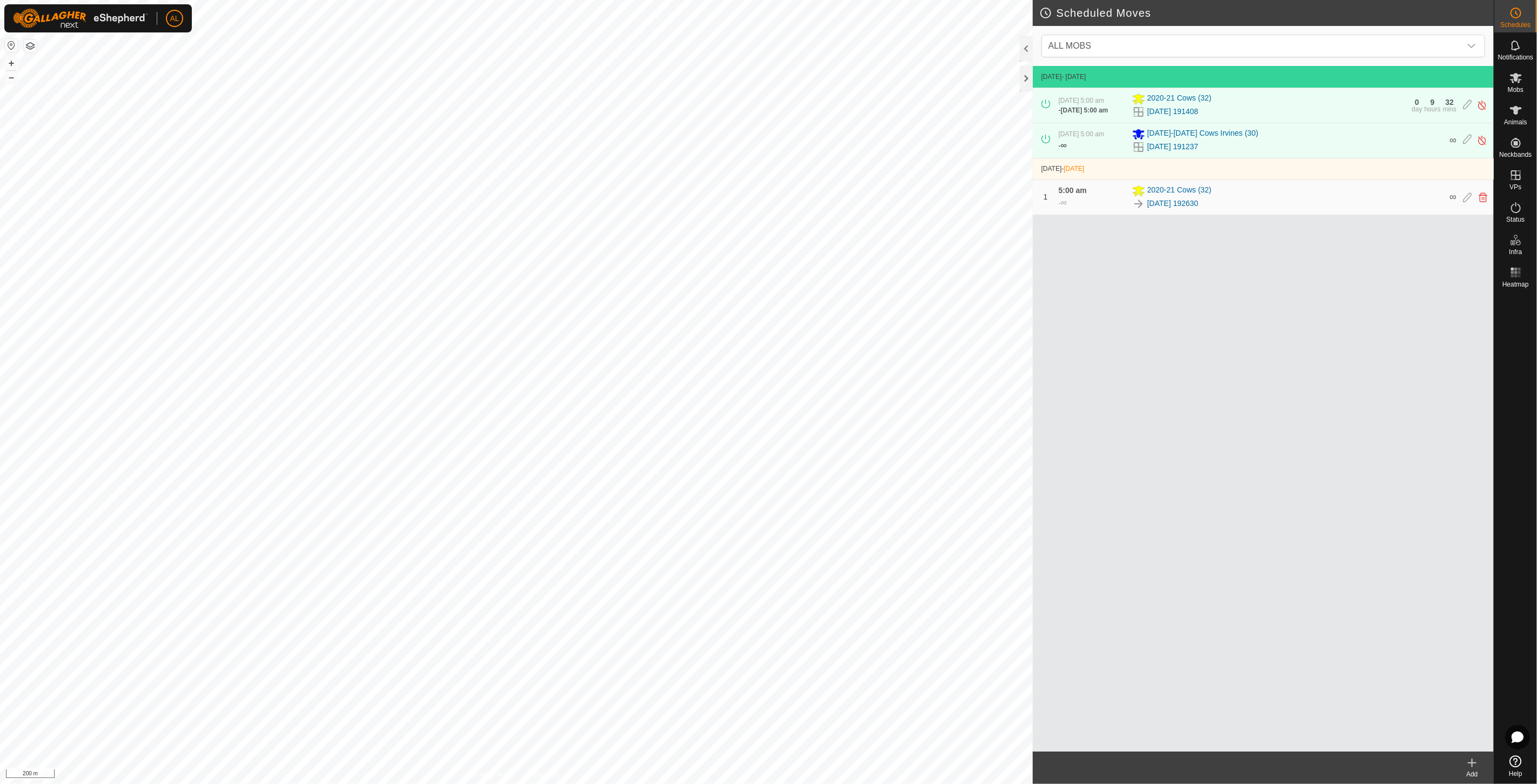
click at [1473, 766] on icon at bounding box center [1472, 762] width 13 height 13
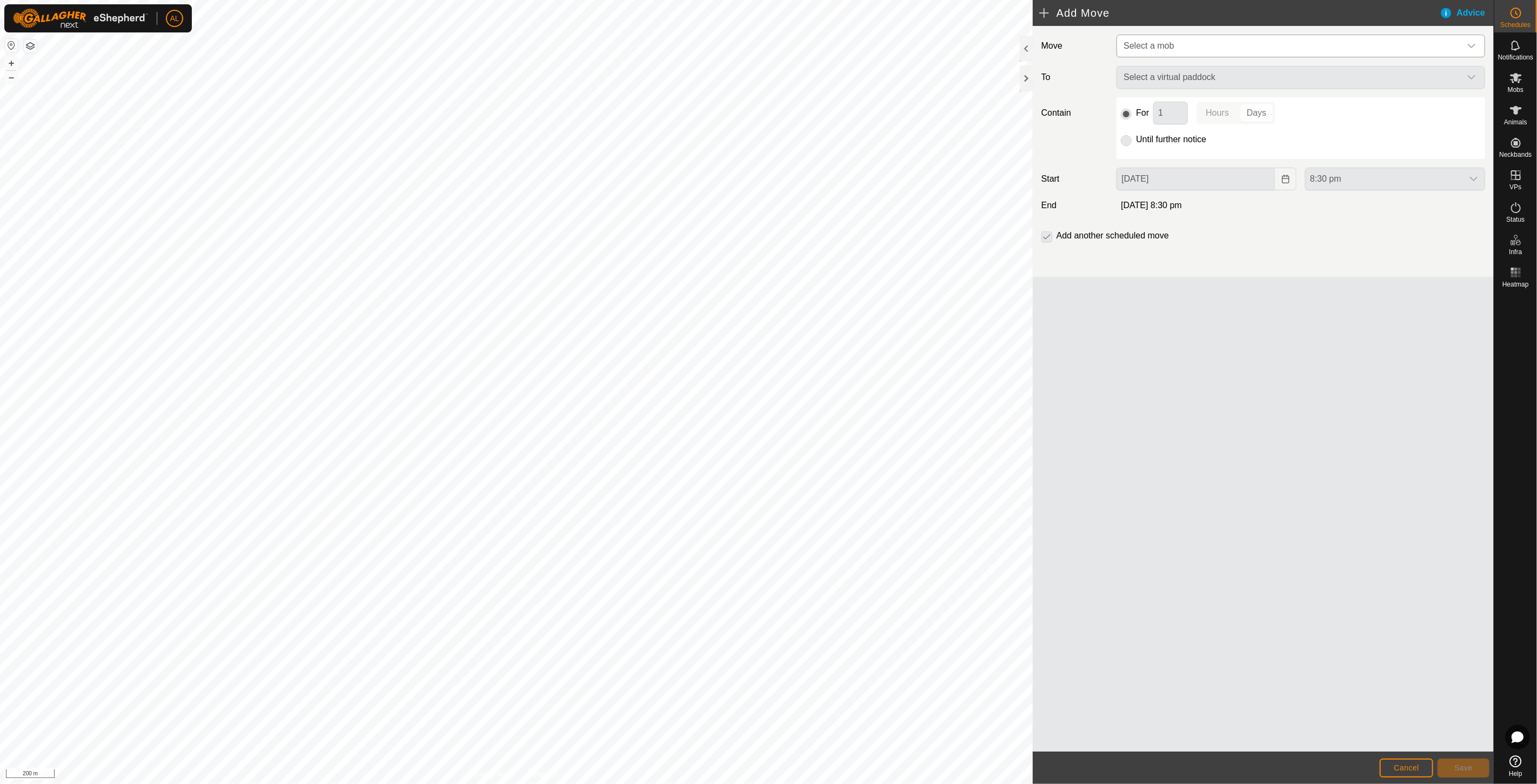
click at [1187, 53] on span "Select a mob" at bounding box center [1290, 46] width 342 height 22
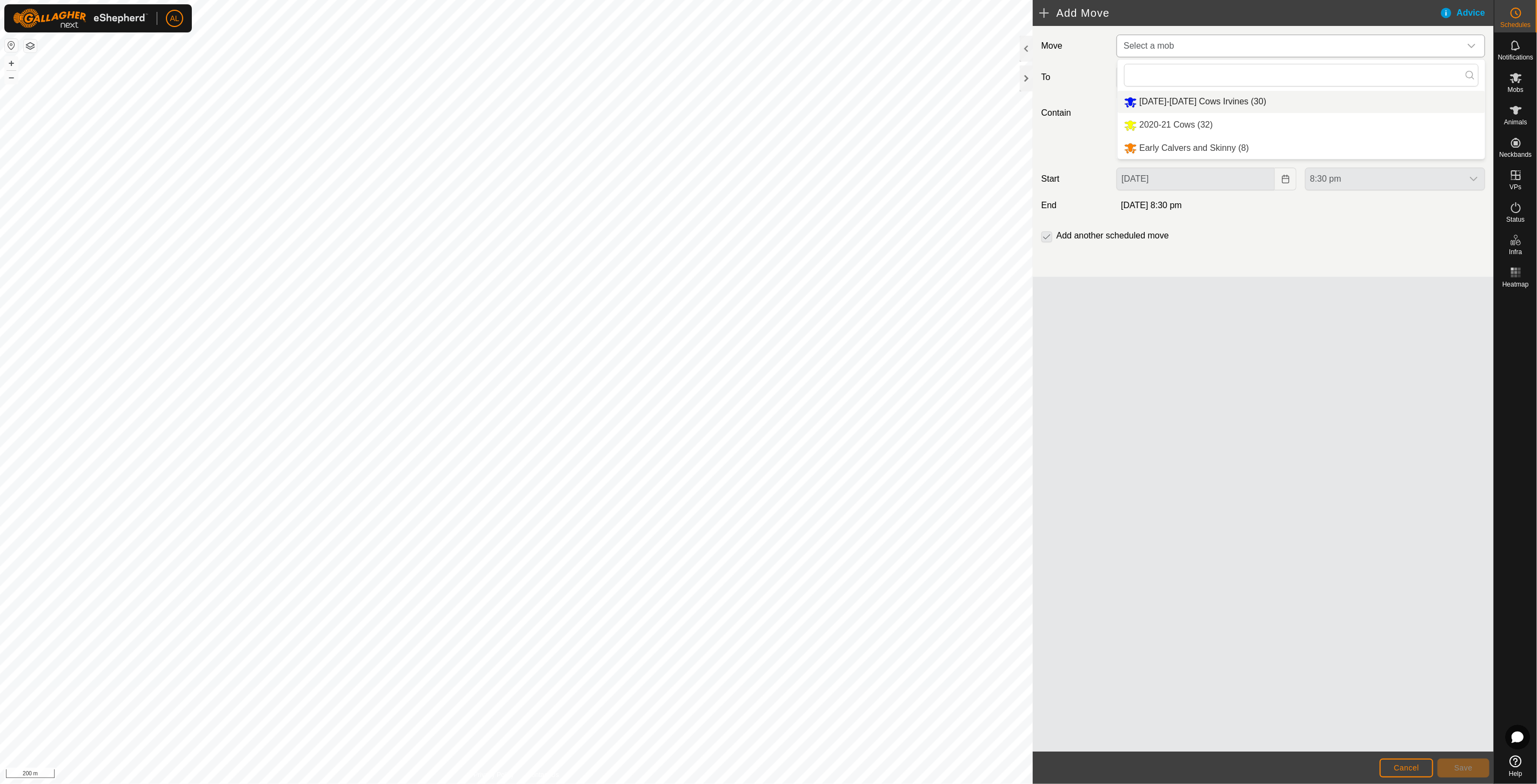
click at [1193, 100] on li "[DATE]-[DATE] Cows Irvines (30)" at bounding box center [1301, 101] width 368 height 22
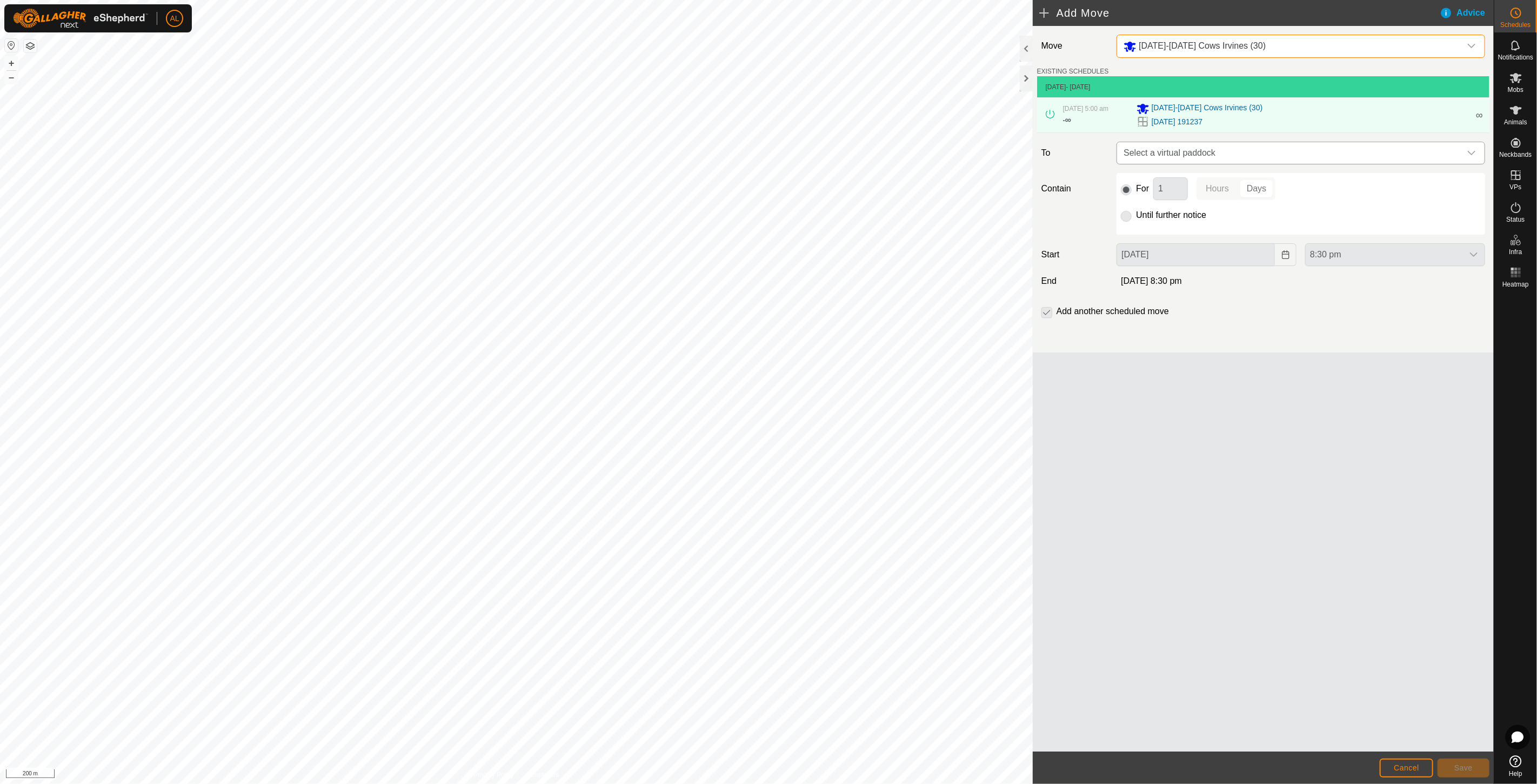
click at [1196, 155] on span "Select a virtual paddock" at bounding box center [1290, 153] width 342 height 22
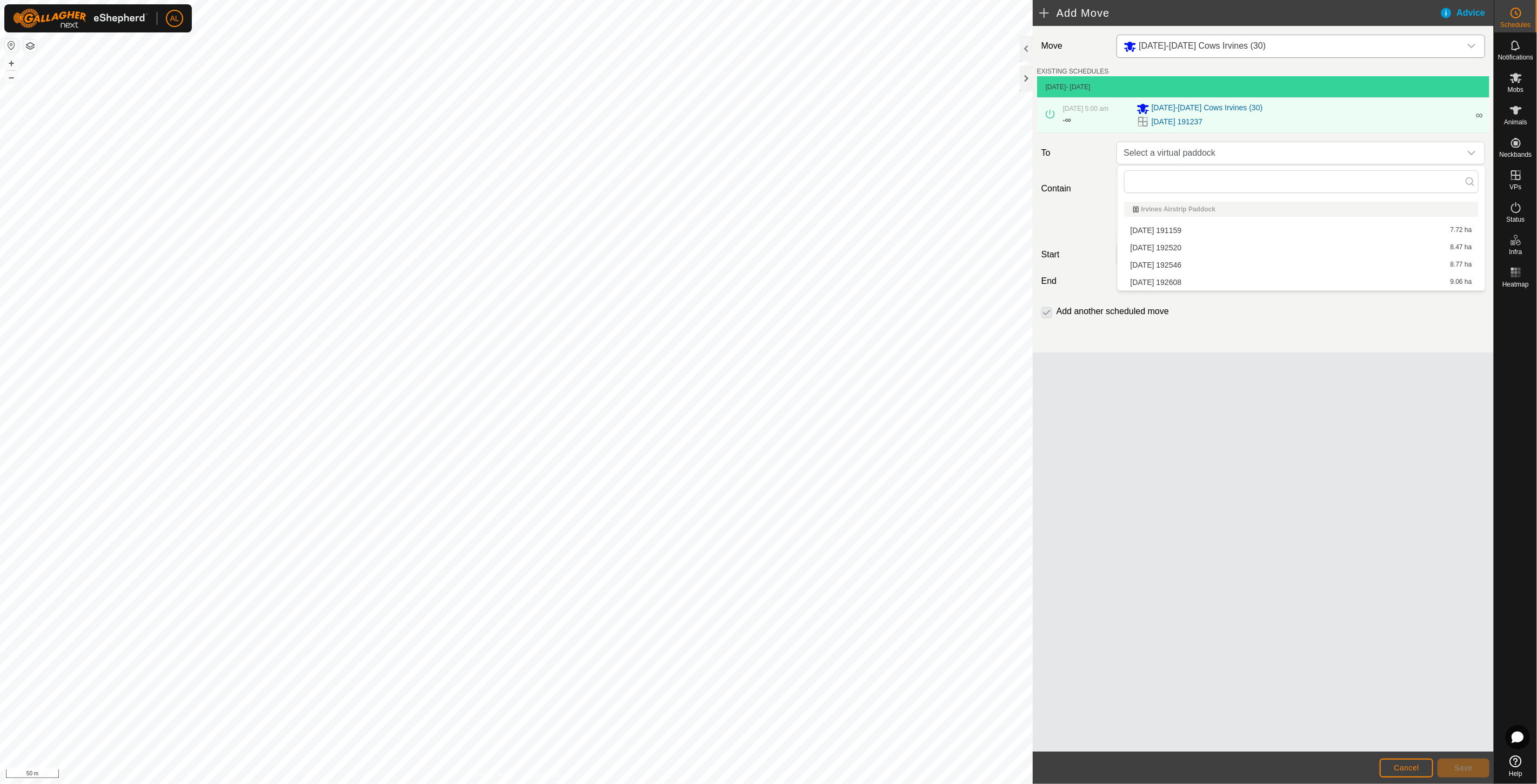
click at [1162, 244] on li "[DATE] 192520 8.47 ha" at bounding box center [1301, 247] width 354 height 16
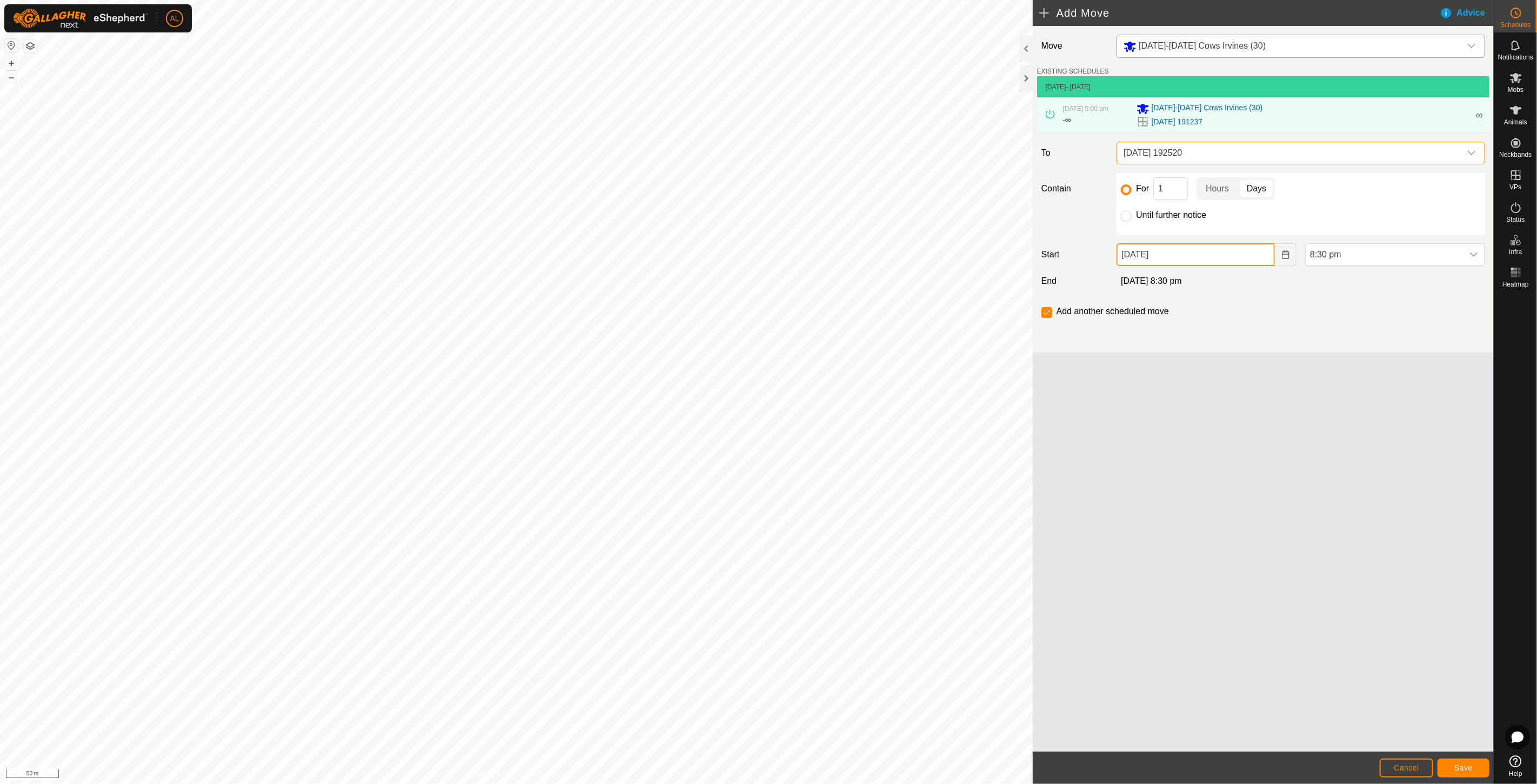
click at [1245, 256] on input "[DATE]" at bounding box center [1195, 254] width 158 height 23
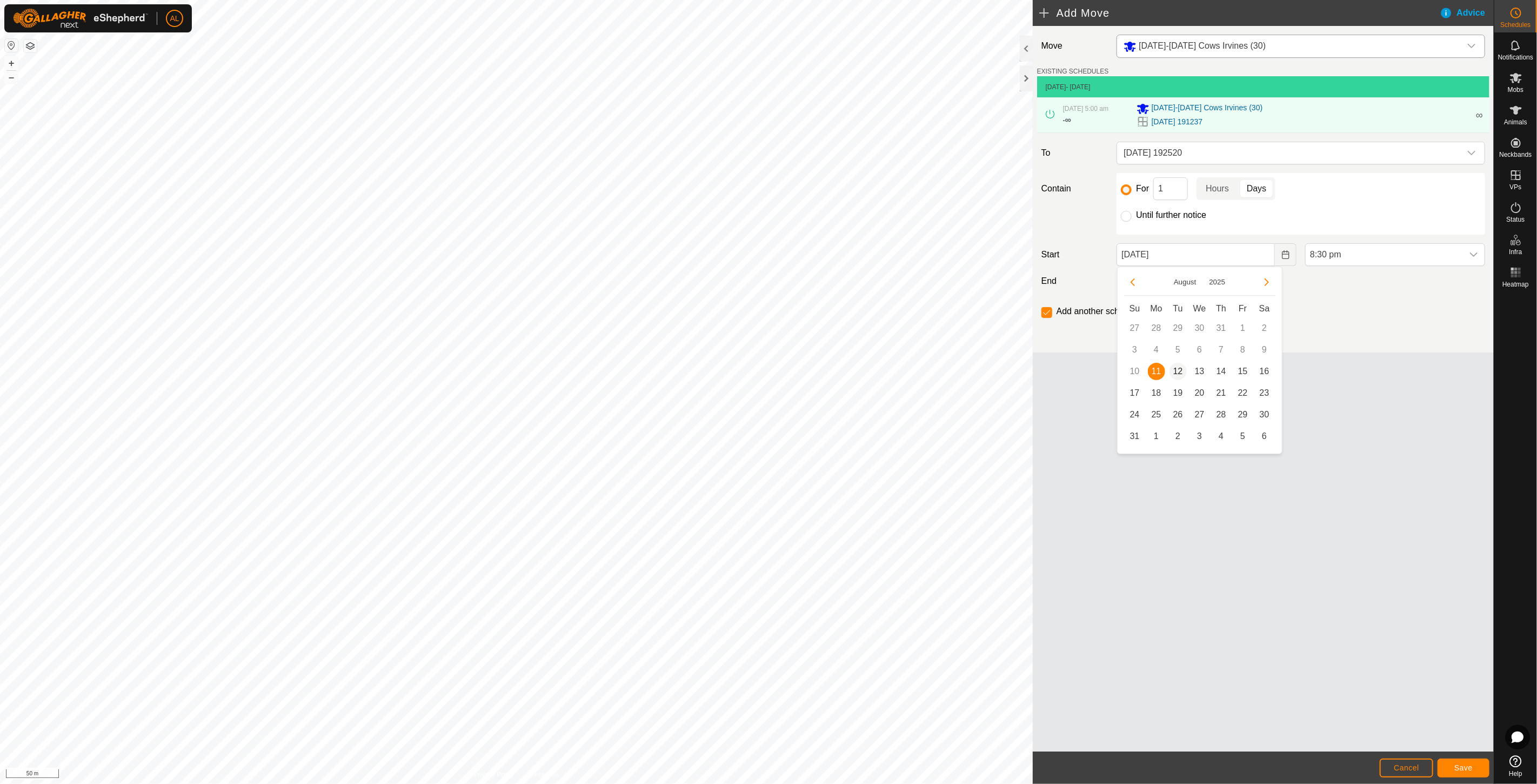
click at [1179, 365] on span "12" at bounding box center [1178, 371] width 18 height 18
type input "[DATE]"
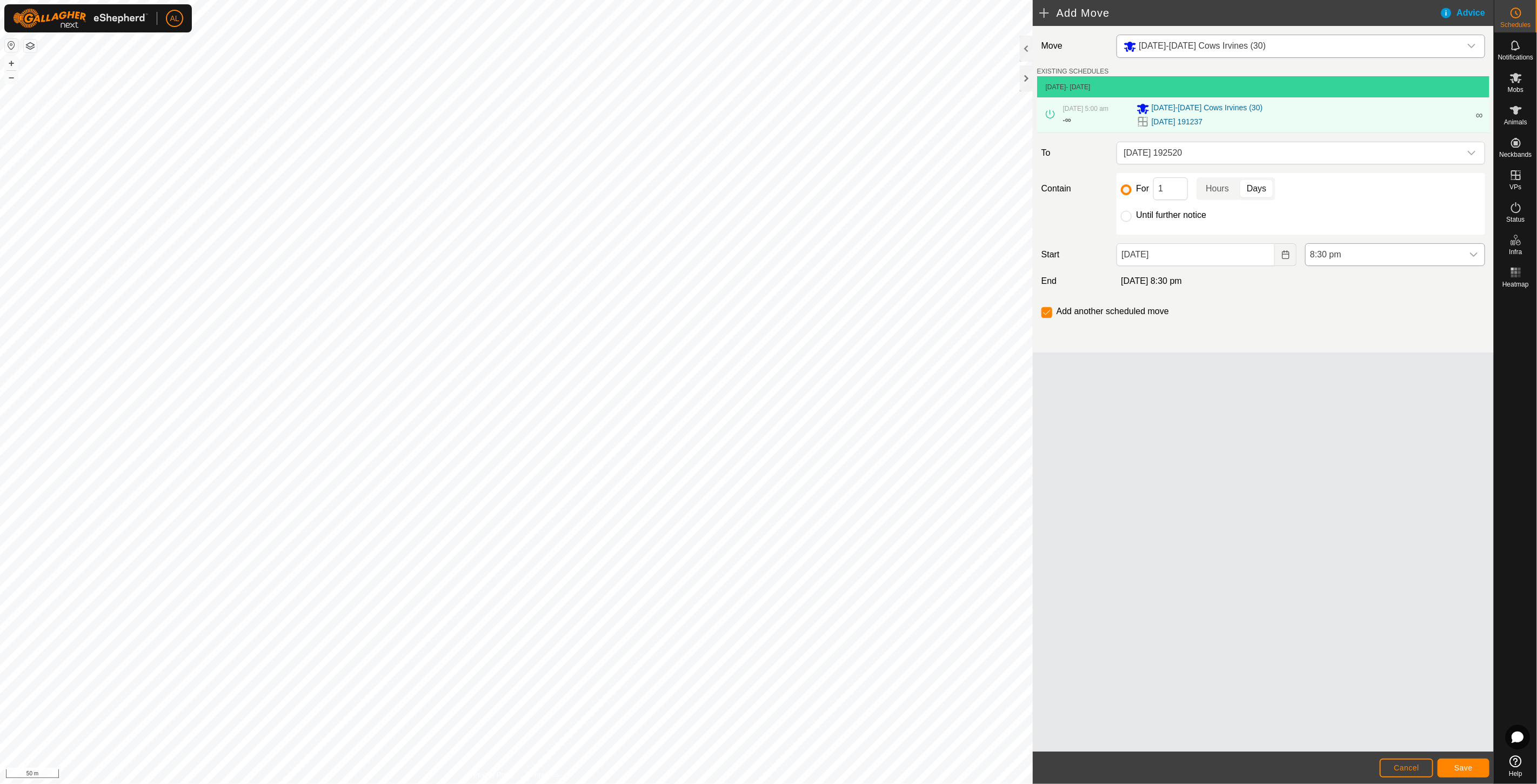
click at [1364, 258] on span "8:30 pm" at bounding box center [1385, 255] width 157 height 22
click at [1339, 324] on li "5:00 am" at bounding box center [1395, 327] width 179 height 22
click at [1460, 766] on span "Save" at bounding box center [1463, 767] width 18 height 8
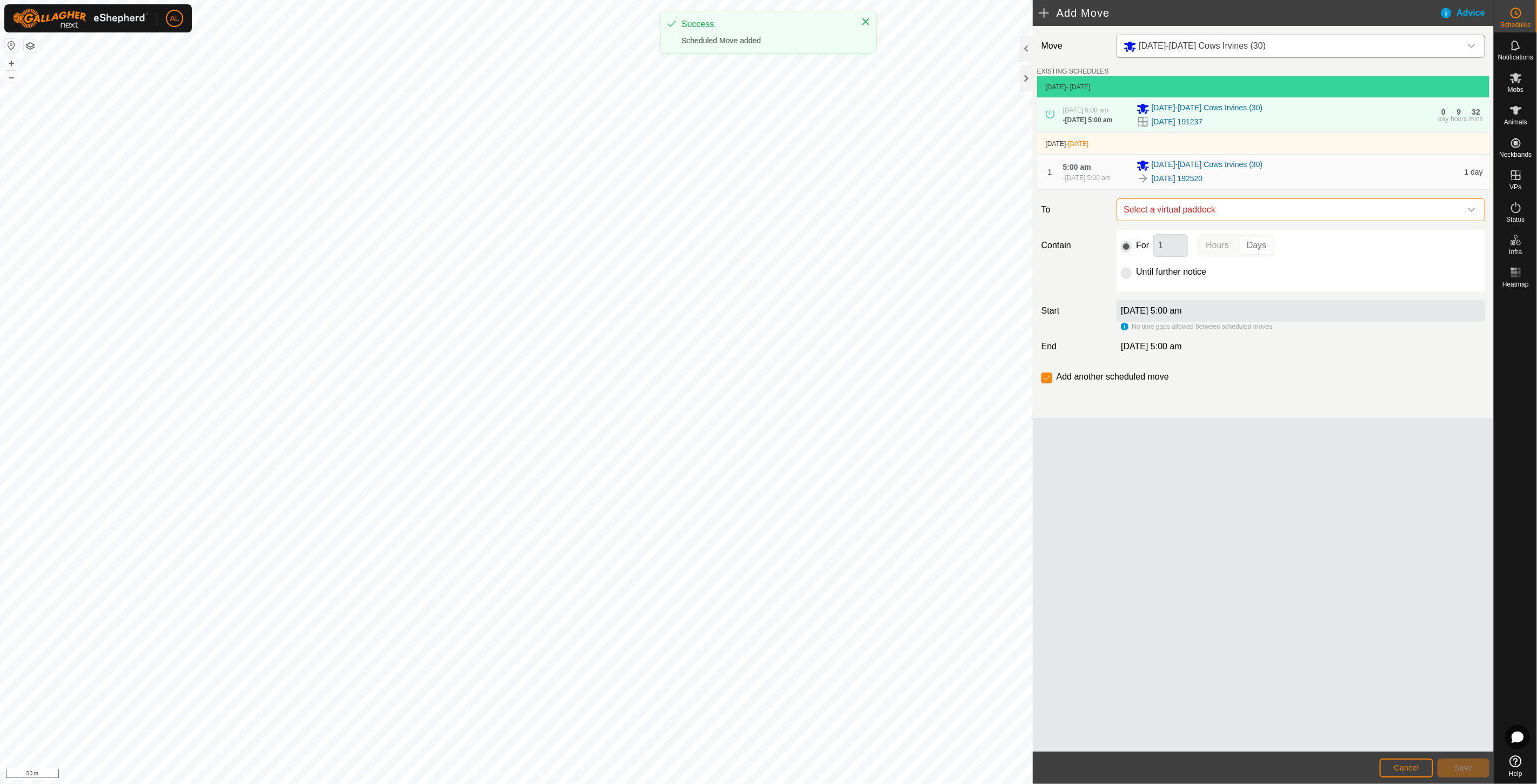
click at [1235, 219] on span "Select a virtual paddock" at bounding box center [1290, 209] width 342 height 22
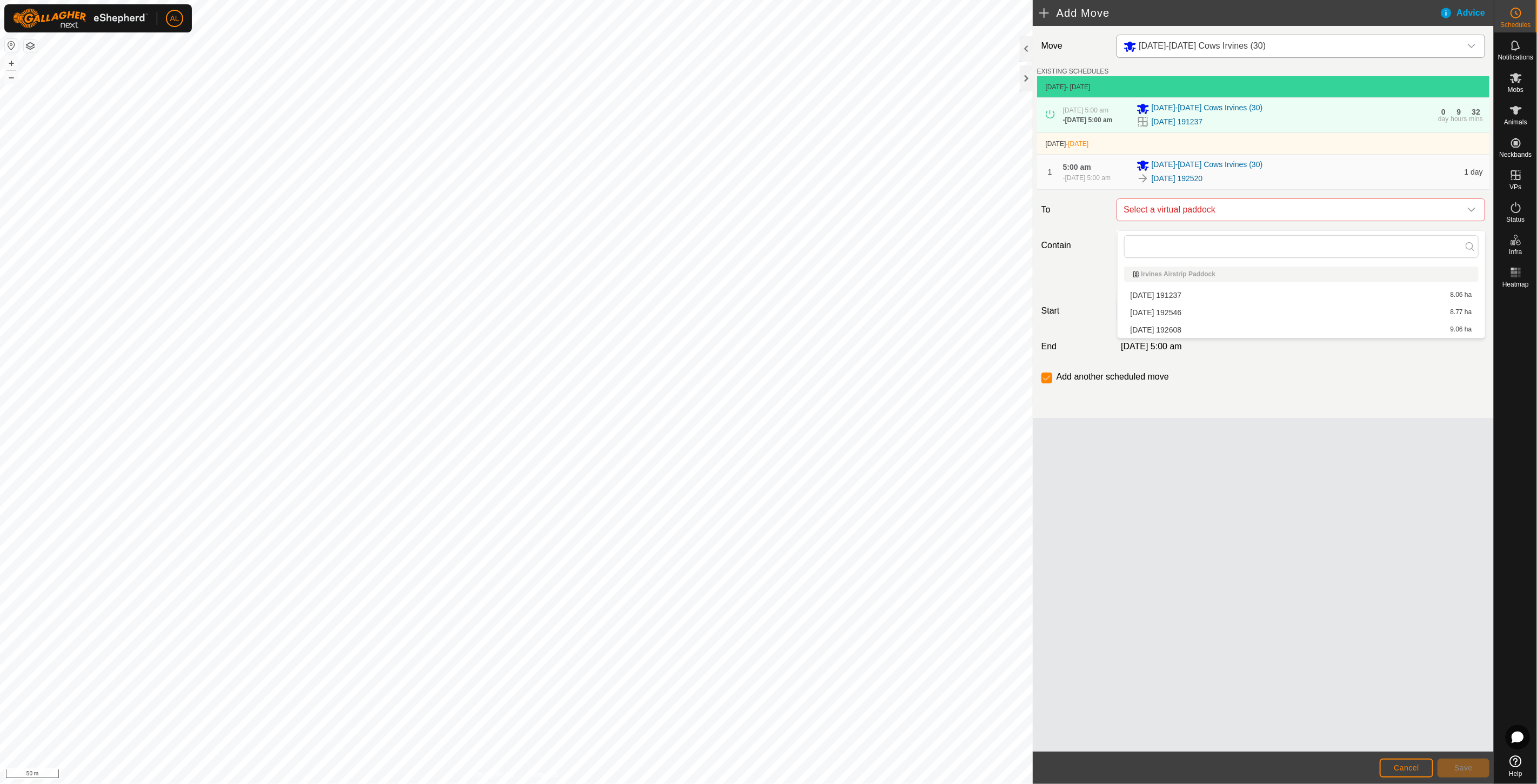
click at [1192, 315] on li "[DATE] 192546 8.77 ha" at bounding box center [1301, 312] width 354 height 16
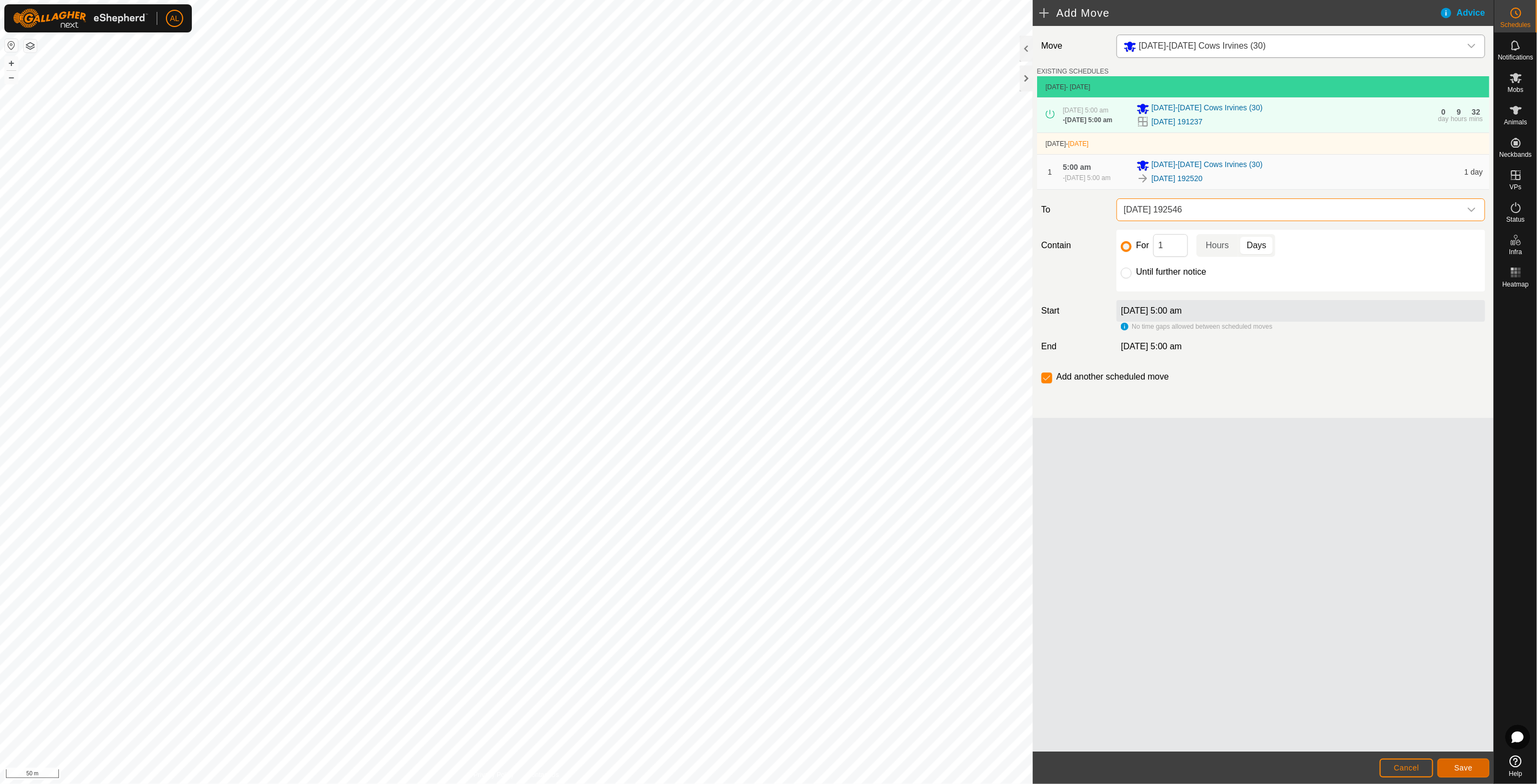
click at [1460, 761] on button "Save" at bounding box center [1463, 767] width 52 height 19
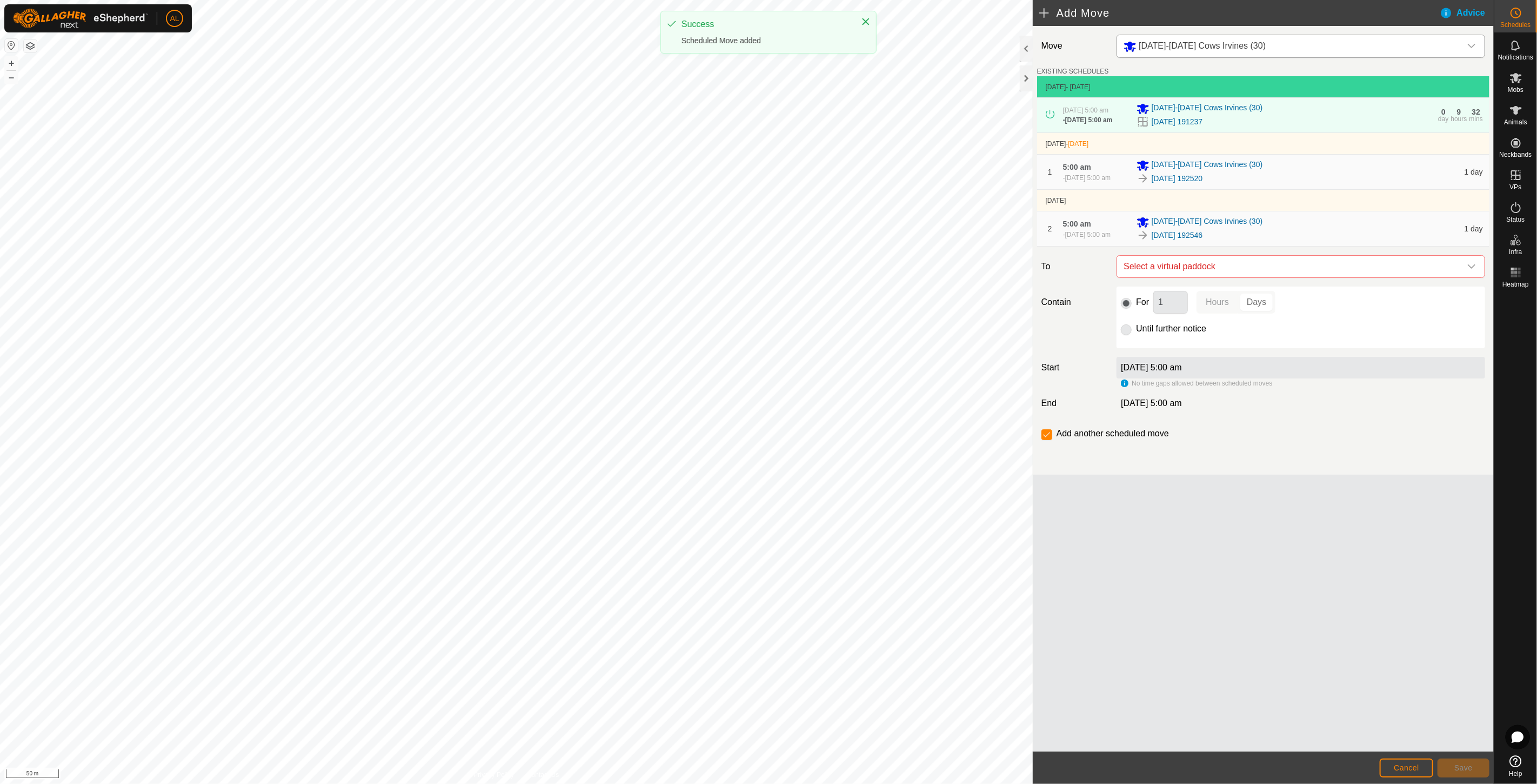
drag, startPoint x: 1449, startPoint y: 757, endPoint x: 1091, endPoint y: 511, distance: 434.4
click at [1091, 511] on div "Move [DATE]-[DATE] Cows Irvines (30) EXISTING SCHEDULES [DATE] - [DATE] [DATE] …" at bounding box center [1263, 389] width 461 height 725
click at [1177, 271] on span "Select a virtual paddock" at bounding box center [1290, 266] width 342 height 22
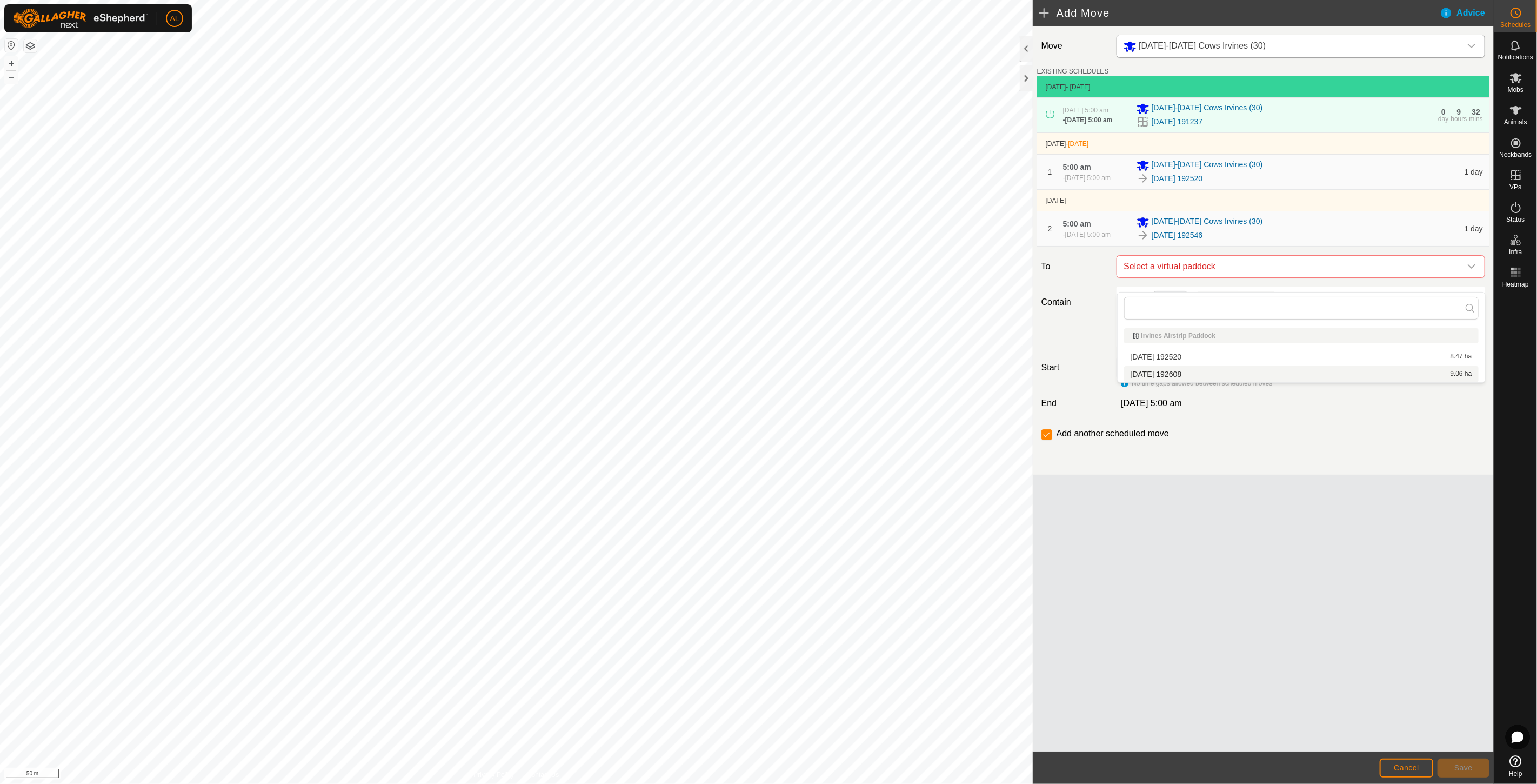
click at [1164, 374] on li "[DATE] 192608 9.06 ha" at bounding box center [1301, 374] width 354 height 16
click at [1186, 333] on label "Until further notice" at bounding box center [1171, 328] width 70 height 8
click at [1132, 335] on input "Until further notice" at bounding box center [1126, 329] width 11 height 11
radio input "true"
checkbox input "false"
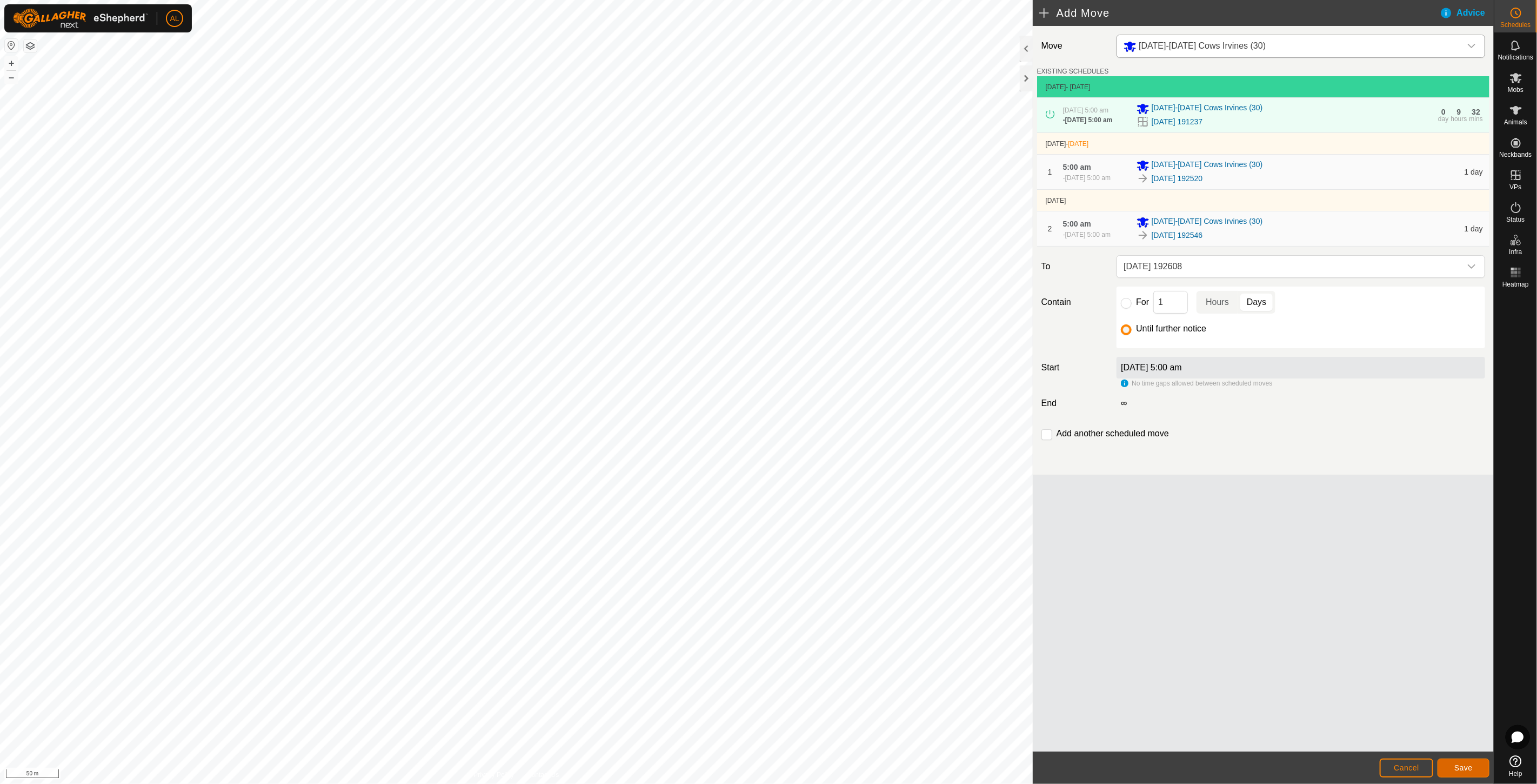
click at [1470, 761] on button "Save" at bounding box center [1463, 767] width 52 height 19
